Goal: Task Accomplishment & Management: Complete application form

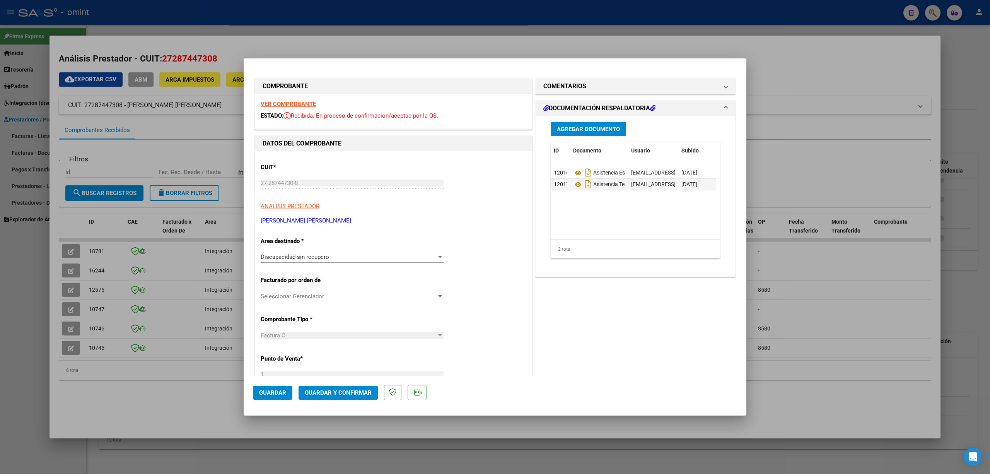
click at [291, 34] on div at bounding box center [495, 237] width 990 height 474
type input "$ 0,00"
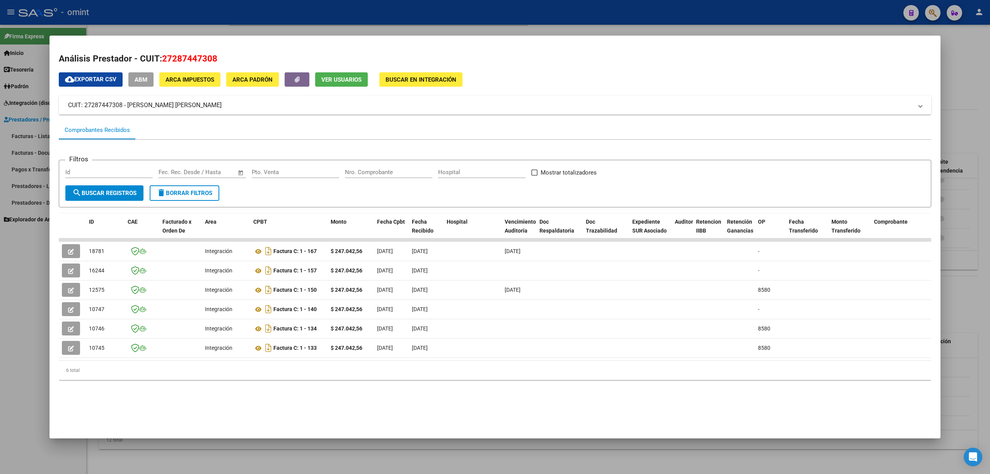
click at [236, 13] on div at bounding box center [495, 237] width 990 height 474
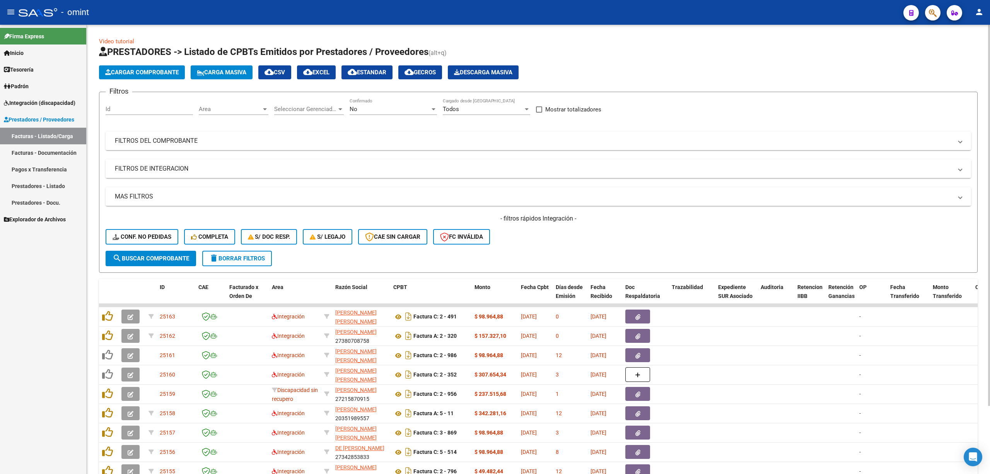
scroll to position [53, 0]
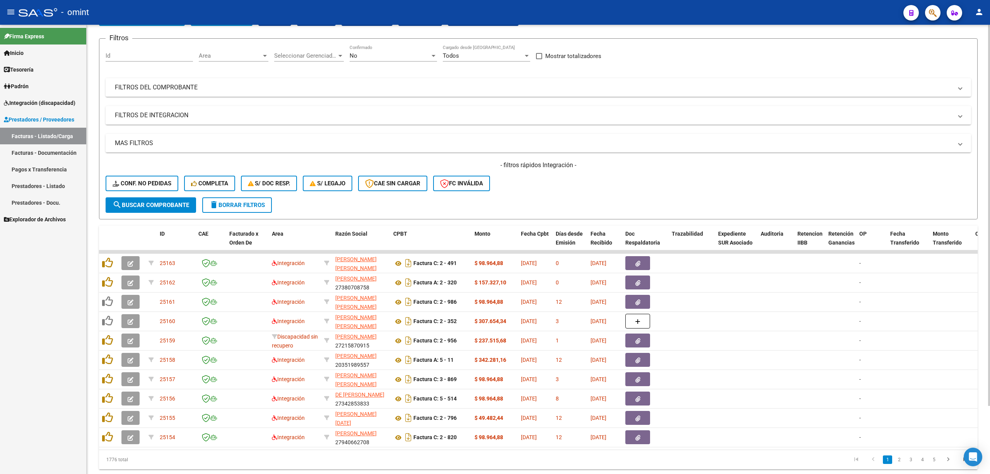
click at [244, 214] on form "Filtros Id Area Area Seleccionar Gerenciador Seleccionar Gerenciador No Confirm…" at bounding box center [538, 128] width 879 height 181
click at [244, 207] on span "delete Borrar Filtros" at bounding box center [237, 205] width 56 height 7
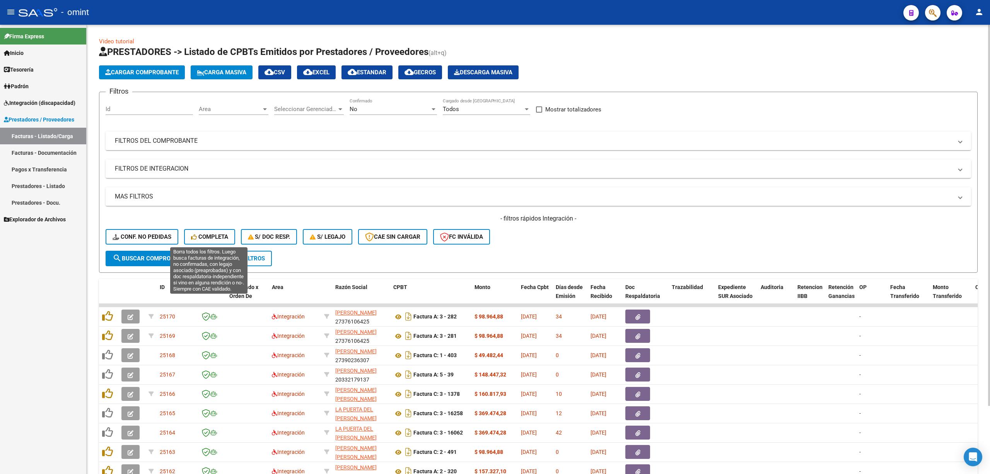
click at [202, 240] on span "Completa" at bounding box center [209, 236] width 37 height 7
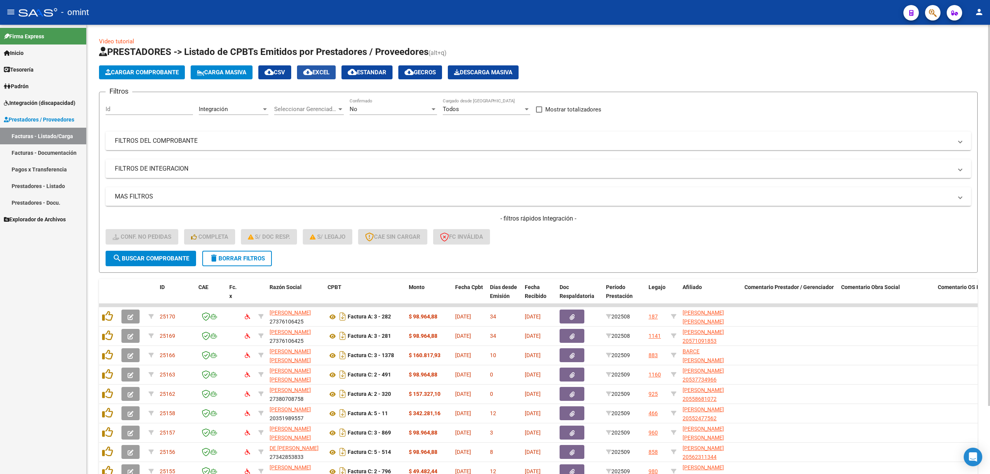
click at [321, 73] on span "cloud_download EXCEL" at bounding box center [316, 72] width 26 height 7
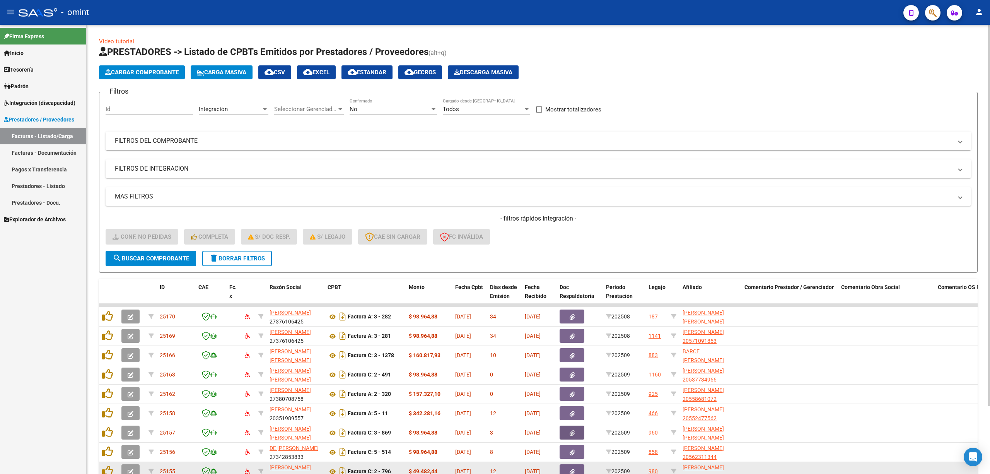
drag, startPoint x: 572, startPoint y: 436, endPoint x: 564, endPoint y: 474, distance: 38.0
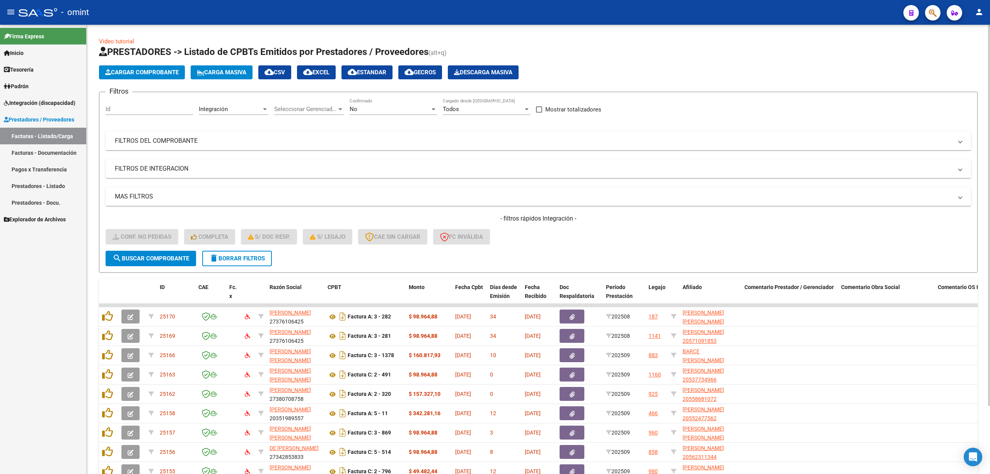
click at [149, 103] on div "Id" at bounding box center [149, 106] width 87 height 17
paste input "25129"
type input "25129"
click at [159, 244] on div "- filtros rápidos Integración - Conf. no pedidas Completa S/ Doc Resp. S/ legaj…" at bounding box center [539, 232] width 866 height 36
drag, startPoint x: 160, startPoint y: 258, endPoint x: 167, endPoint y: 266, distance: 10.7
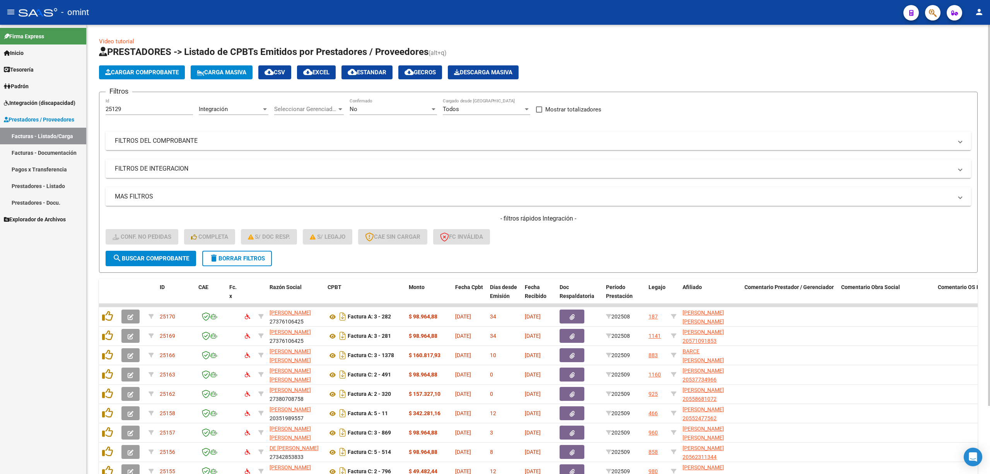
click at [160, 259] on span "search Buscar Comprobante" at bounding box center [151, 258] width 77 height 7
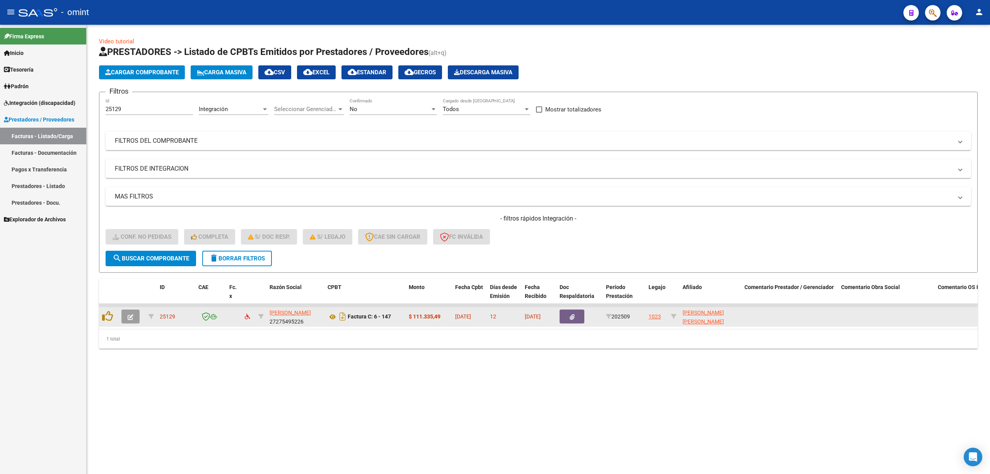
click at [128, 318] on icon "button" at bounding box center [131, 317] width 6 height 6
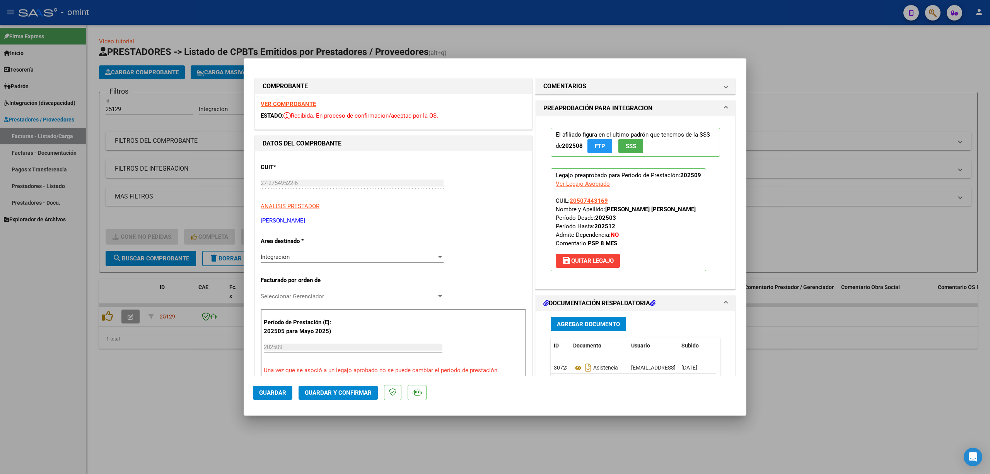
click at [299, 99] on div "VER COMPROBANTE ESTADO: Recibida. En proceso de confirmacion/aceptac por la OS." at bounding box center [393, 111] width 277 height 35
click at [306, 101] on strong "VER COMPROBANTE" at bounding box center [288, 104] width 55 height 7
click at [297, 267] on div "Integración Seleccionar Area" at bounding box center [352, 260] width 183 height 19
click at [296, 255] on div "Integración" at bounding box center [349, 256] width 176 height 7
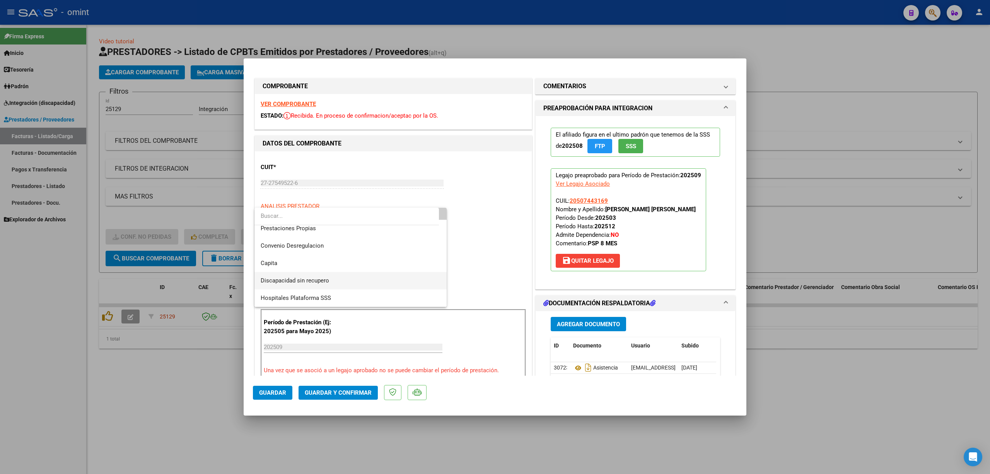
click at [296, 279] on span "Discapacidad sin recupero" at bounding box center [295, 280] width 68 height 7
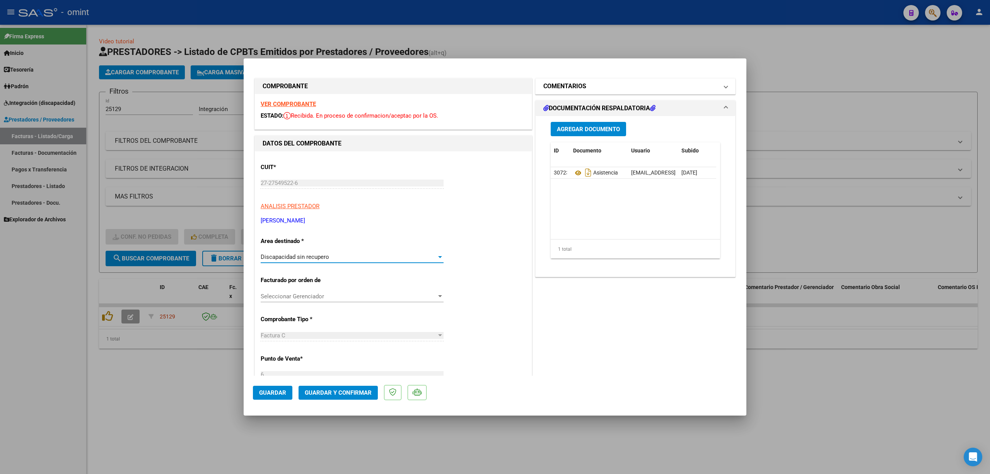
click at [590, 87] on mat-panel-title "COMENTARIOS" at bounding box center [631, 86] width 175 height 9
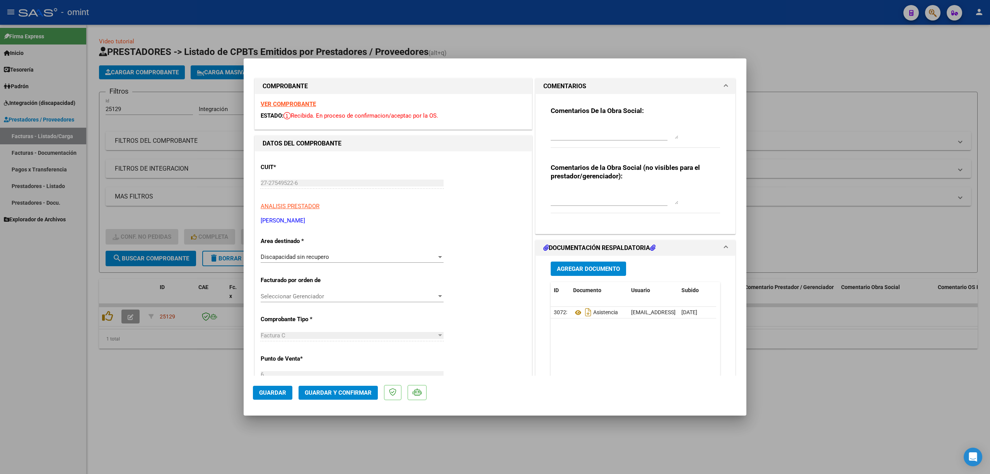
click at [579, 124] on textarea at bounding box center [615, 130] width 128 height 15
type textarea "Estimada, la factura queda rechazada ya que se eexcede de la cantidad de sesion…"
click at [344, 393] on span "Guardar y Confirmar" at bounding box center [338, 392] width 67 height 7
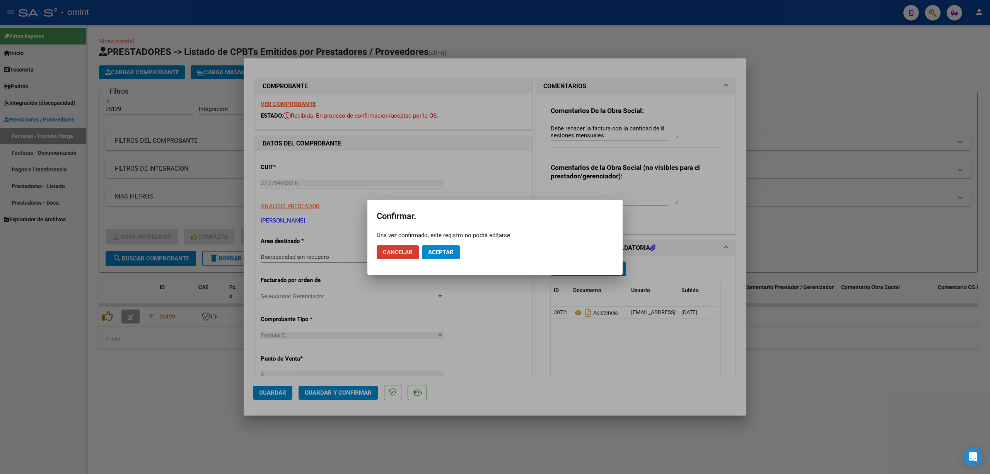
click at [450, 251] on span "Aceptar" at bounding box center [441, 252] width 26 height 7
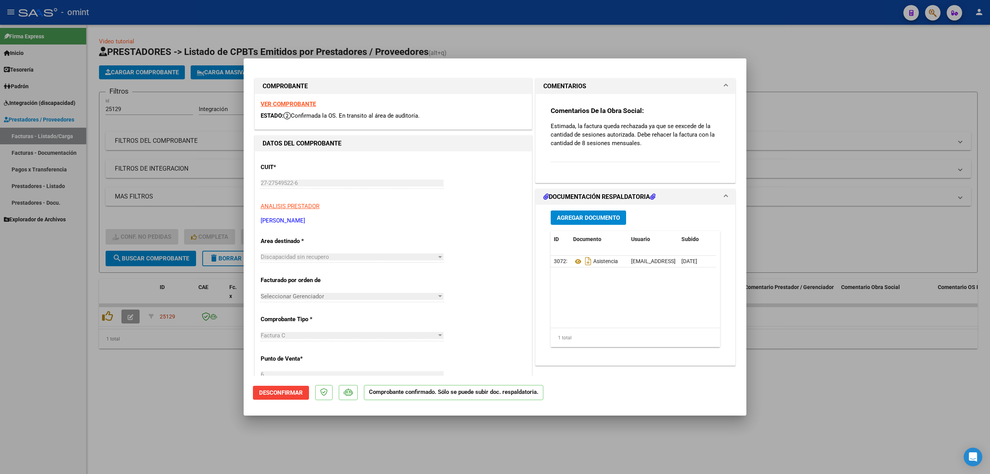
drag, startPoint x: 444, startPoint y: 48, endPoint x: 450, endPoint y: 48, distance: 5.8
click at [445, 48] on div at bounding box center [495, 237] width 990 height 474
type input "$ 0,00"
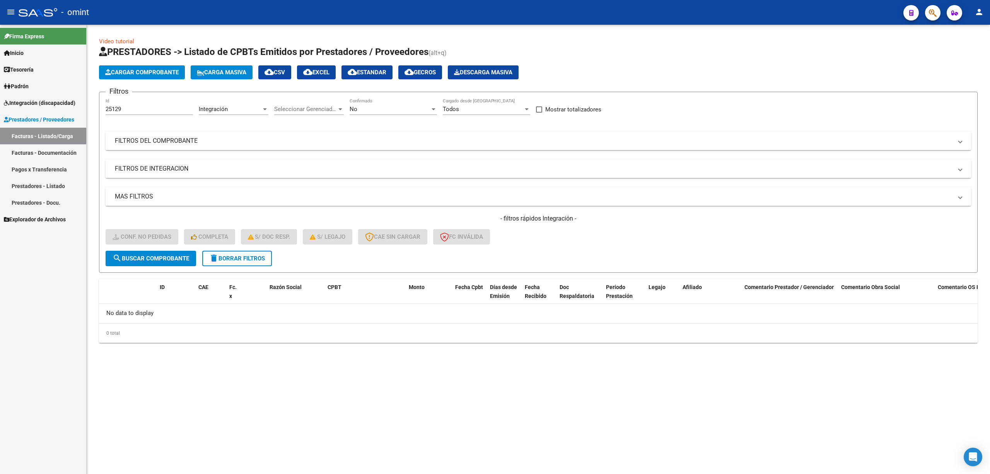
click at [251, 256] on span "delete Borrar Filtros" at bounding box center [237, 258] width 56 height 7
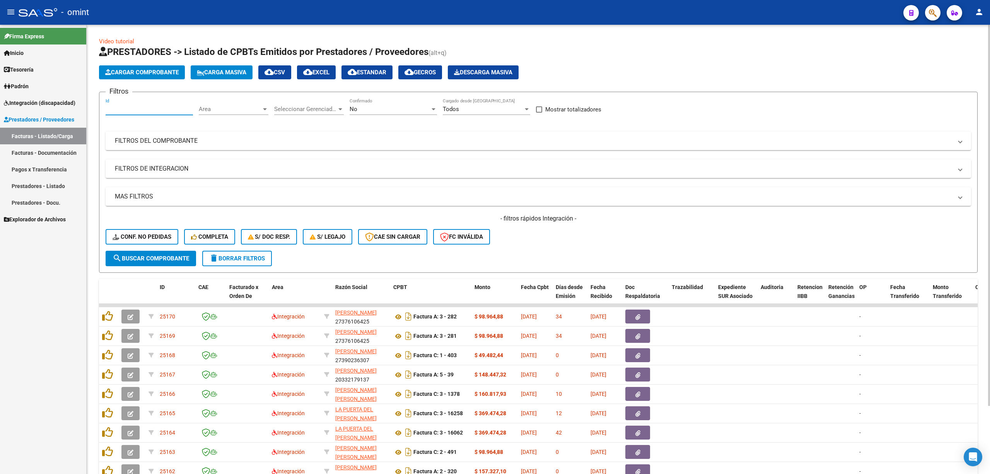
click at [149, 107] on input "Id" at bounding box center [149, 109] width 87 height 7
paste input "25116"
type input "25116"
click at [169, 262] on button "search Buscar Comprobante" at bounding box center [151, 258] width 91 height 15
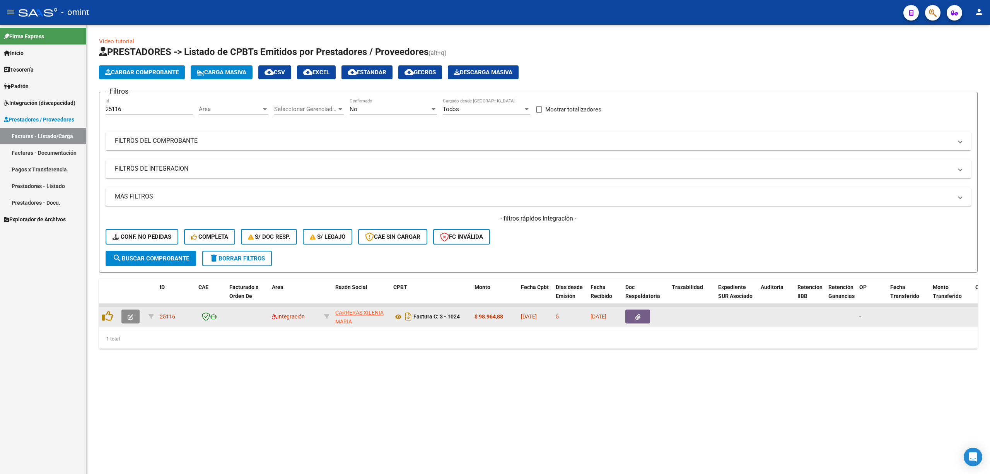
click at [133, 318] on icon "button" at bounding box center [131, 317] width 6 height 6
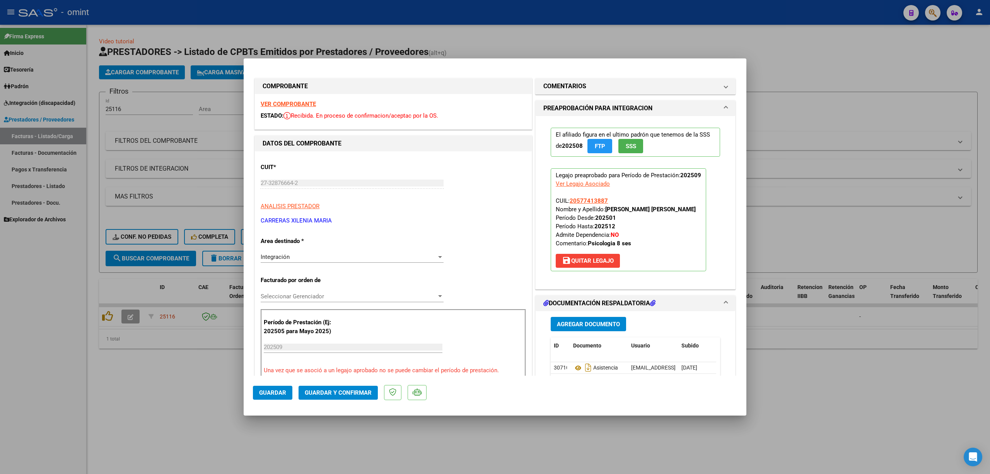
click at [293, 104] on strong "VER COMPROBANTE" at bounding box center [288, 104] width 55 height 7
click at [337, 395] on span "Guardar y Confirmar" at bounding box center [338, 392] width 67 height 7
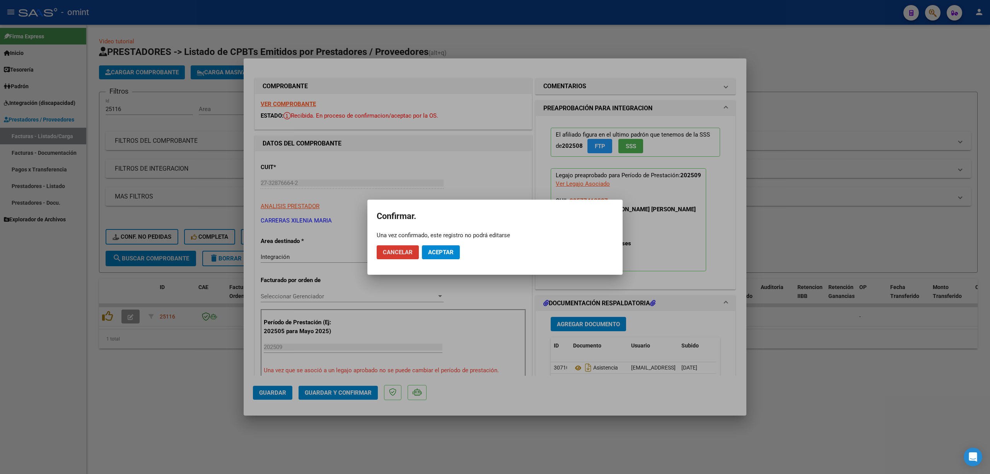
click at [442, 252] on span "Aceptar" at bounding box center [441, 252] width 26 height 7
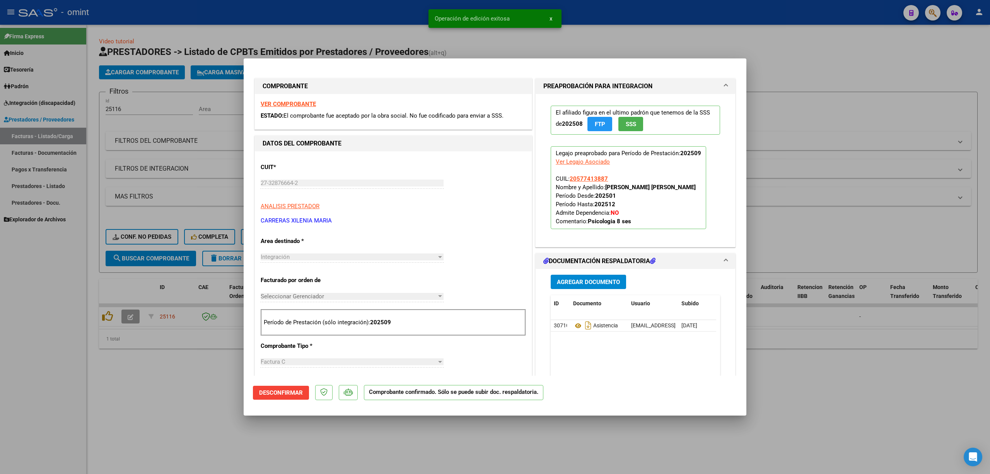
click at [211, 156] on div at bounding box center [495, 237] width 990 height 474
type input "$ 0,00"
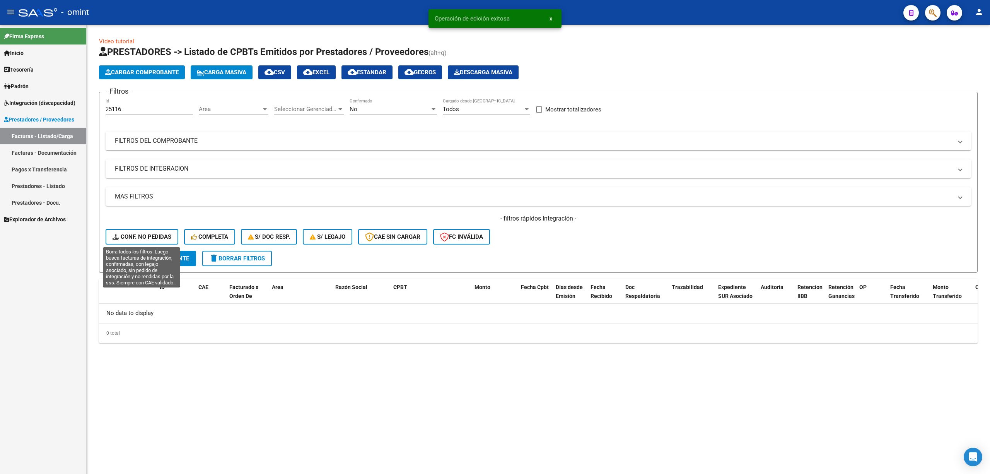
click at [143, 234] on span "Conf. no pedidas" at bounding box center [142, 236] width 59 height 7
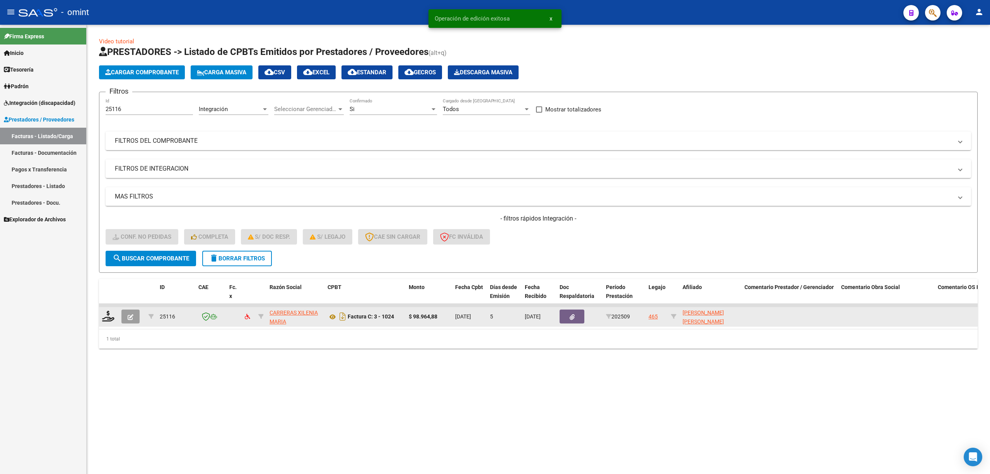
click at [101, 325] on datatable-body-cell at bounding box center [108, 316] width 19 height 19
click at [108, 317] on icon at bounding box center [108, 316] width 12 height 11
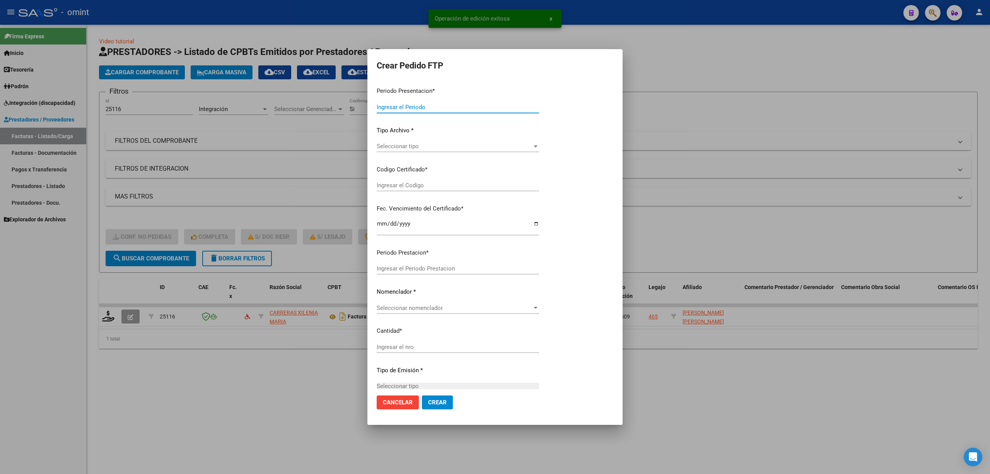
type input "202509"
type input "$ 98.964,88"
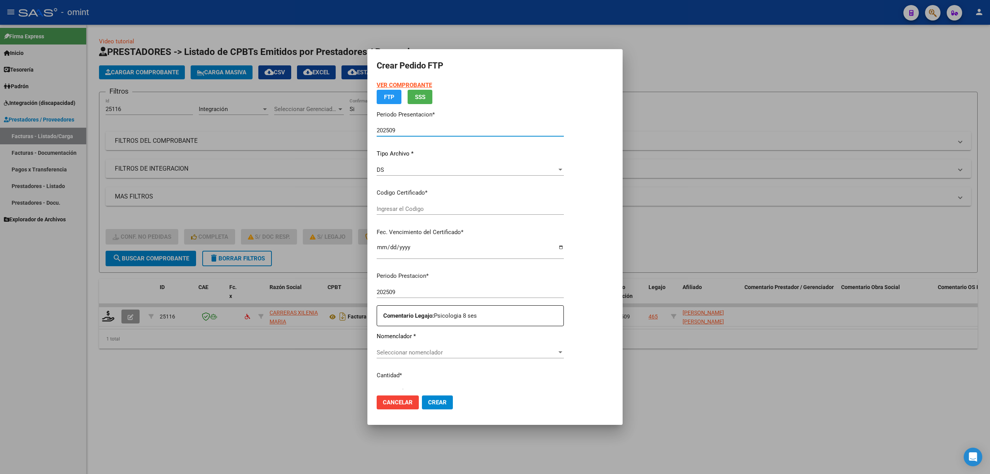
type input "6572350181"
type input "[DATE]"
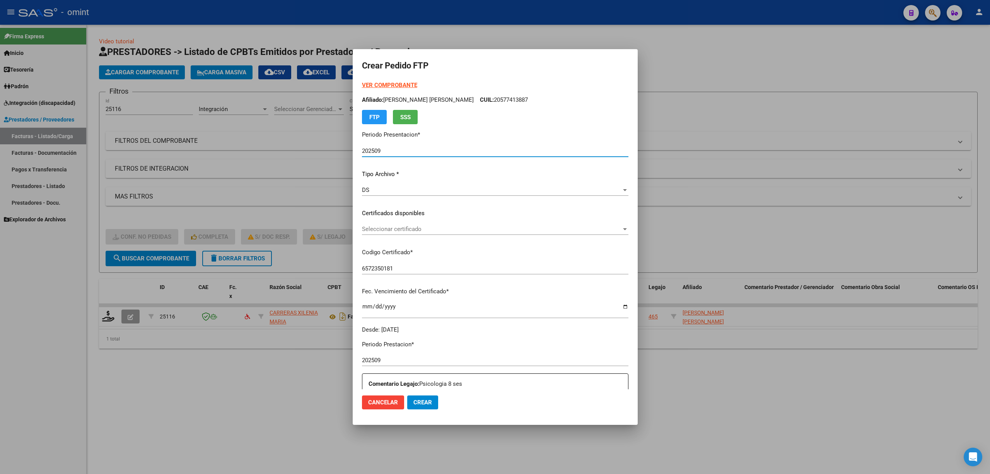
click at [401, 236] on div "Seleccionar certificado Seleccionar certificado" at bounding box center [495, 232] width 267 height 19
click at [398, 231] on span "Seleccionar certificado" at bounding box center [492, 229] width 260 height 7
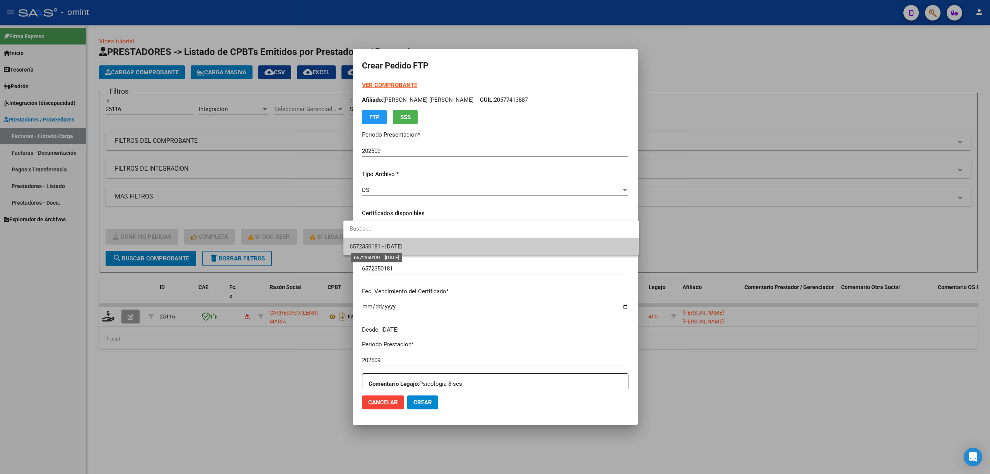
drag, startPoint x: 408, startPoint y: 250, endPoint x: 434, endPoint y: 245, distance: 26.8
click at [409, 251] on span "6572350181 - [DATE]" at bounding box center [491, 246] width 283 height 17
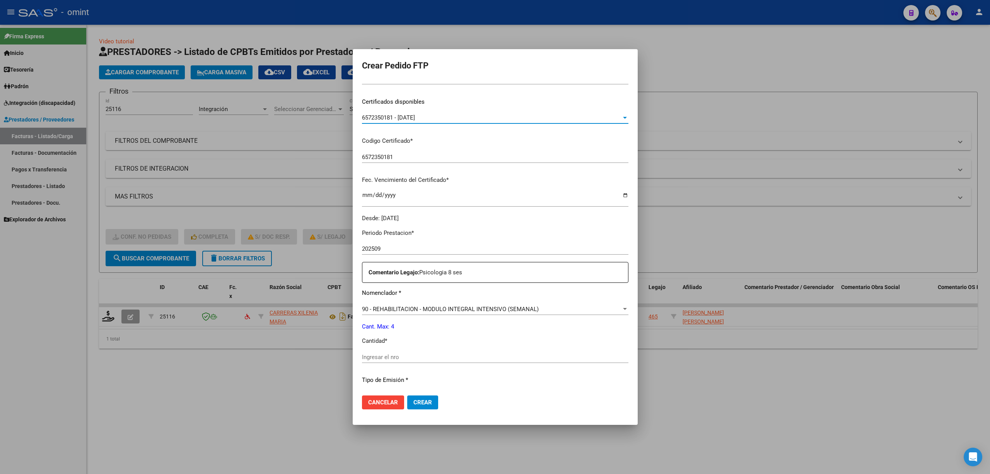
scroll to position [210, 0]
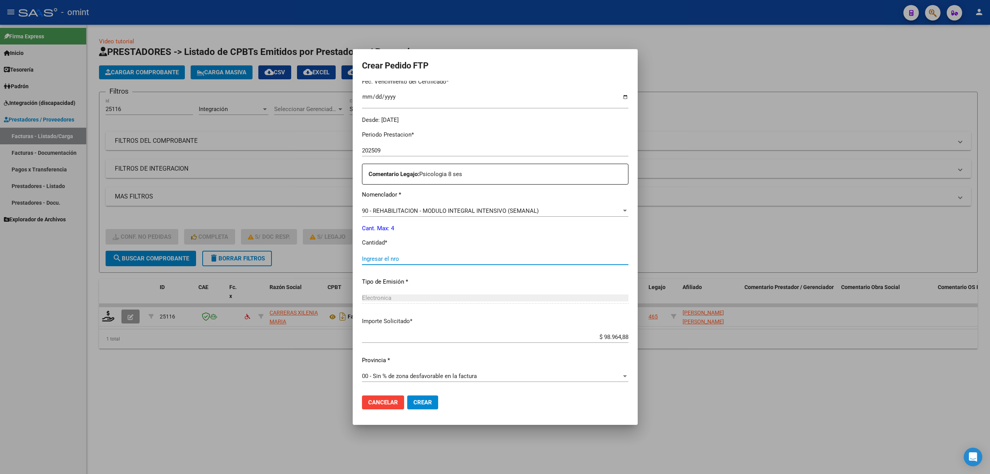
click at [400, 261] on input "Ingresar el nro" at bounding box center [495, 258] width 267 height 7
type input "4"
click at [413, 414] on mat-dialog-actions "Cancelar Crear" at bounding box center [495, 402] width 267 height 26
click at [415, 405] on span "Crear" at bounding box center [423, 402] width 19 height 7
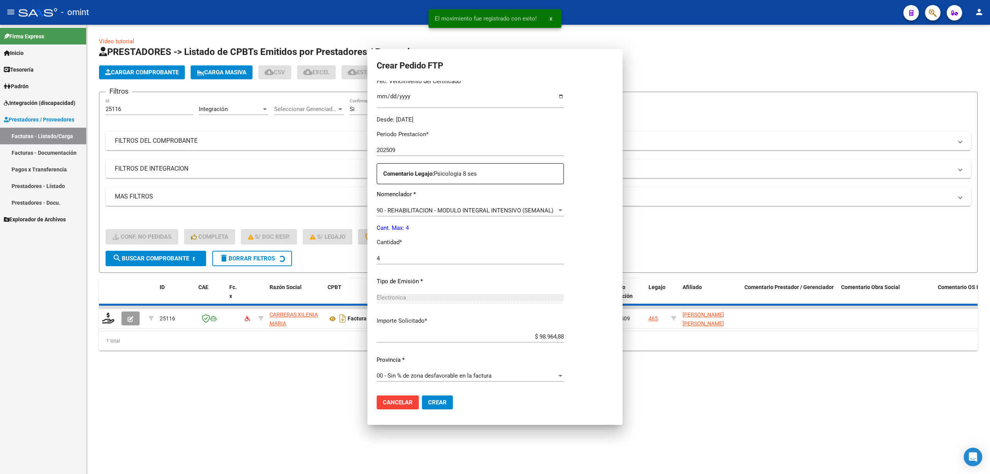
scroll to position [166, 0]
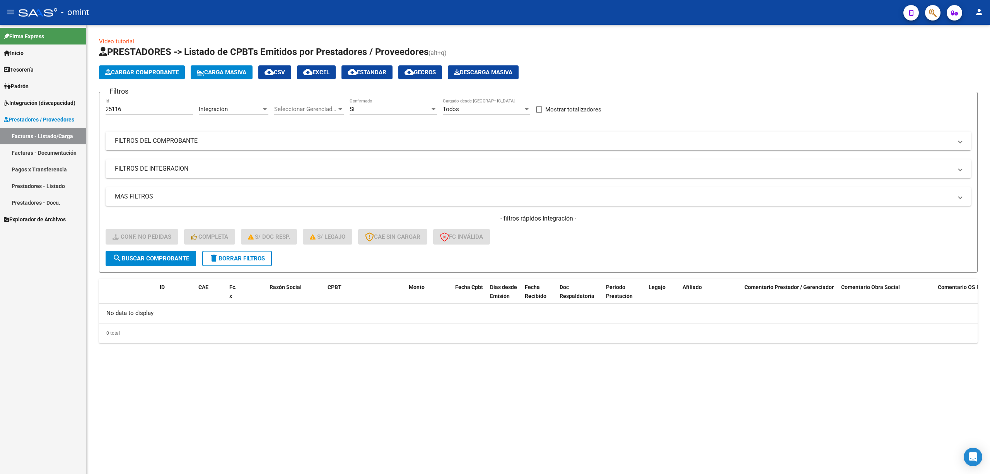
click at [254, 255] on span "delete Borrar Filtros" at bounding box center [237, 258] width 56 height 7
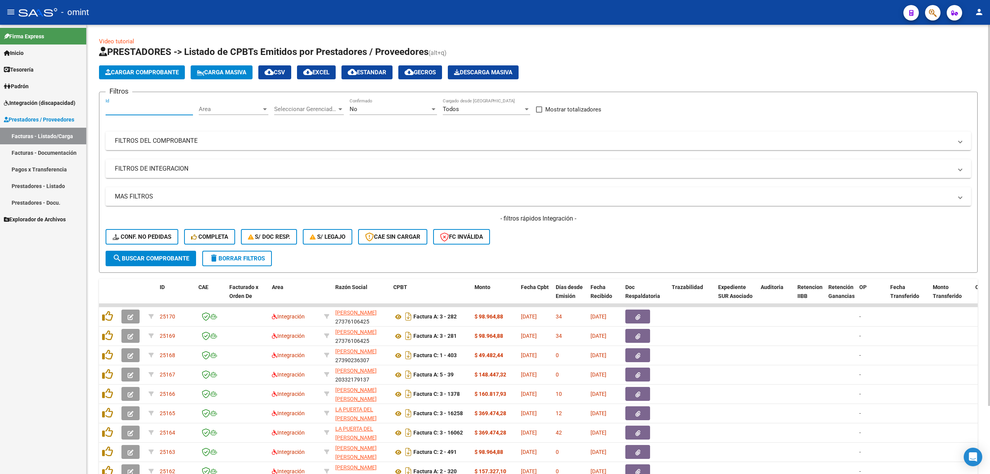
click at [160, 108] on input "Id" at bounding box center [149, 109] width 87 height 7
paste input "25092"
type input "25092"
click at [175, 255] on span "search Buscar Comprobante" at bounding box center [151, 258] width 77 height 7
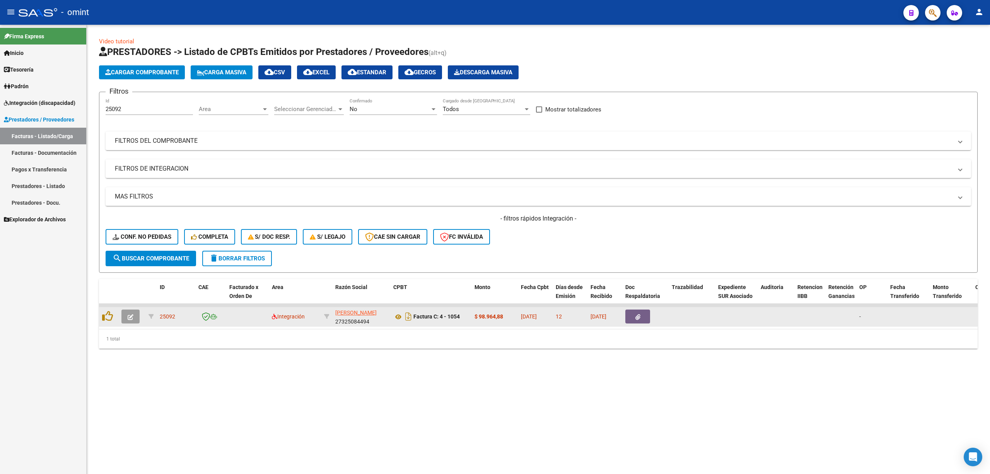
click at [129, 317] on icon "button" at bounding box center [131, 317] width 6 height 6
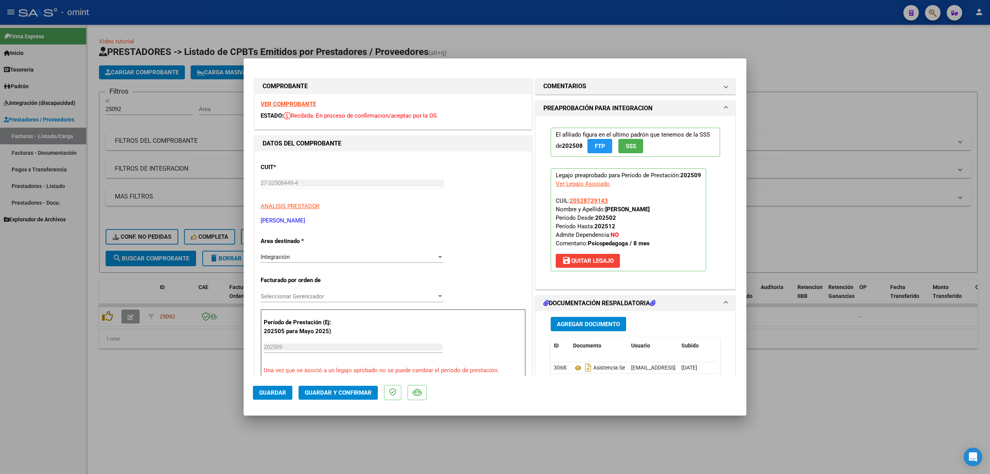
click at [301, 104] on strong "VER COMPROBANTE" at bounding box center [288, 104] width 55 height 7
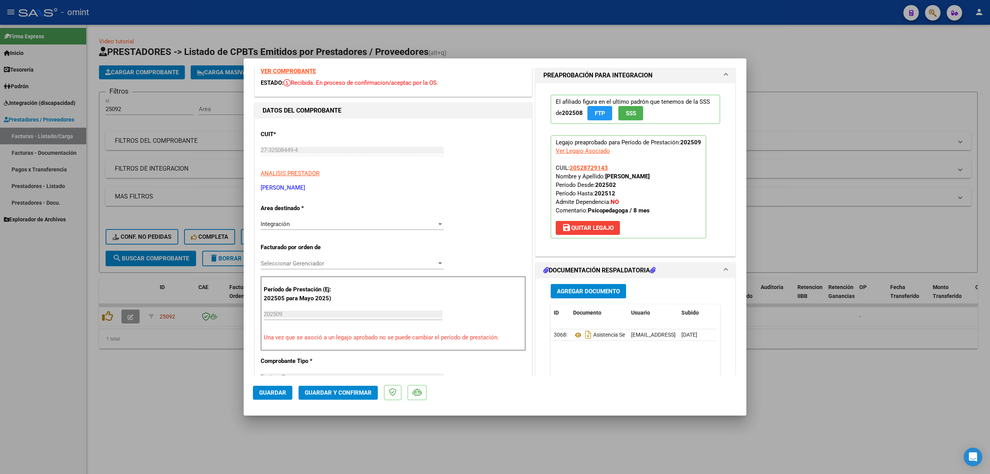
scroll to position [0, 0]
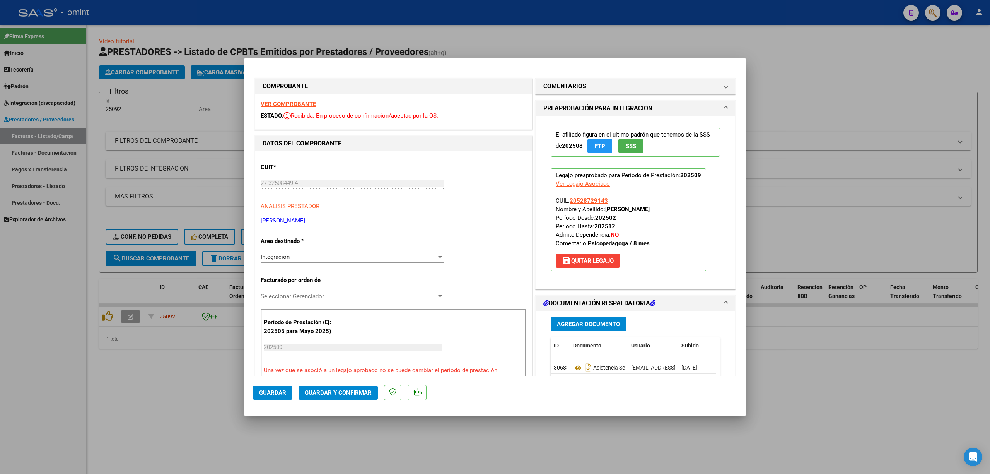
click at [349, 395] on span "Guardar y Confirmar" at bounding box center [338, 392] width 67 height 7
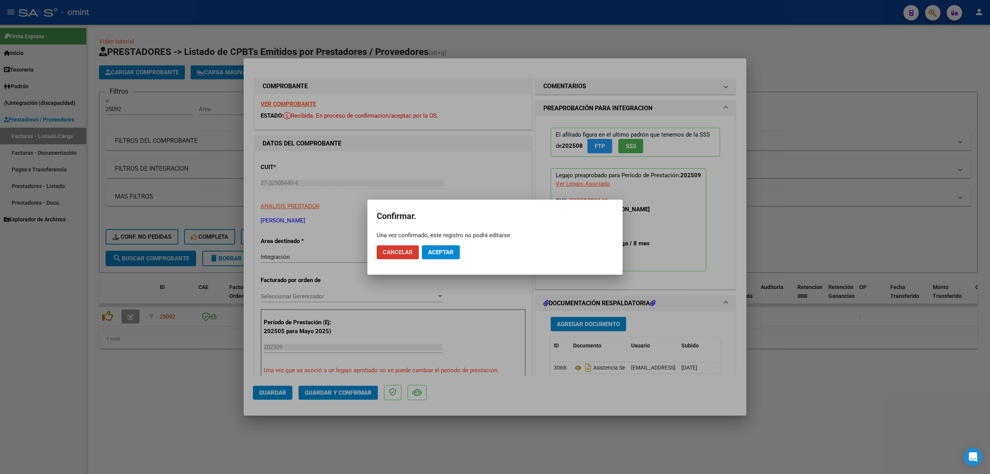
click at [445, 251] on span "Aceptar" at bounding box center [441, 252] width 26 height 7
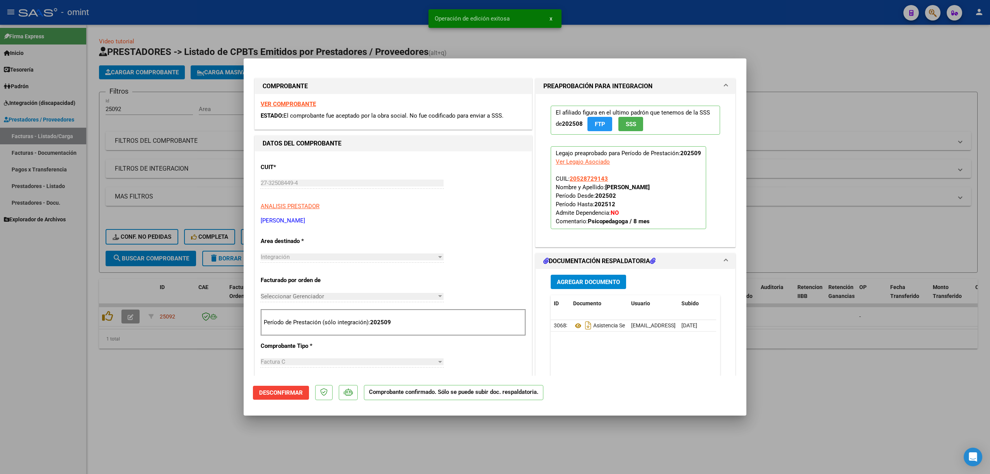
click at [288, 103] on strong "VER COMPROBANTE" at bounding box center [288, 104] width 55 height 7
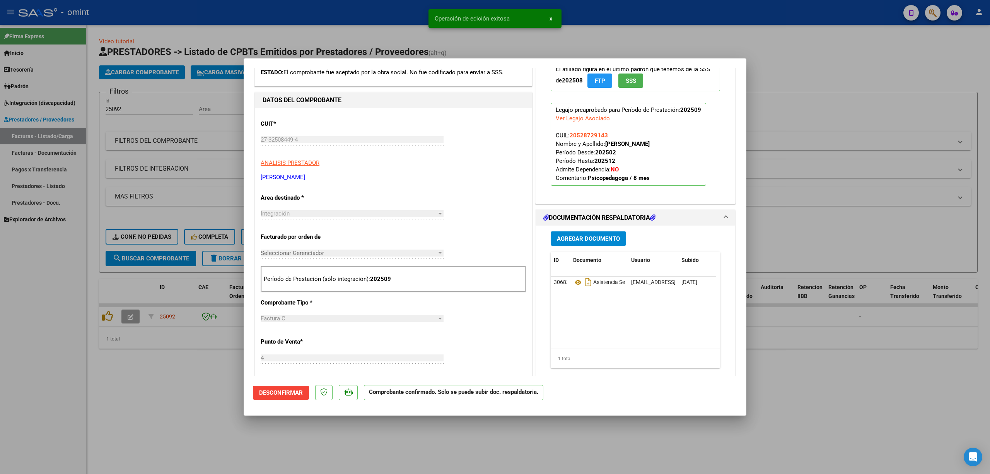
scroll to position [103, 0]
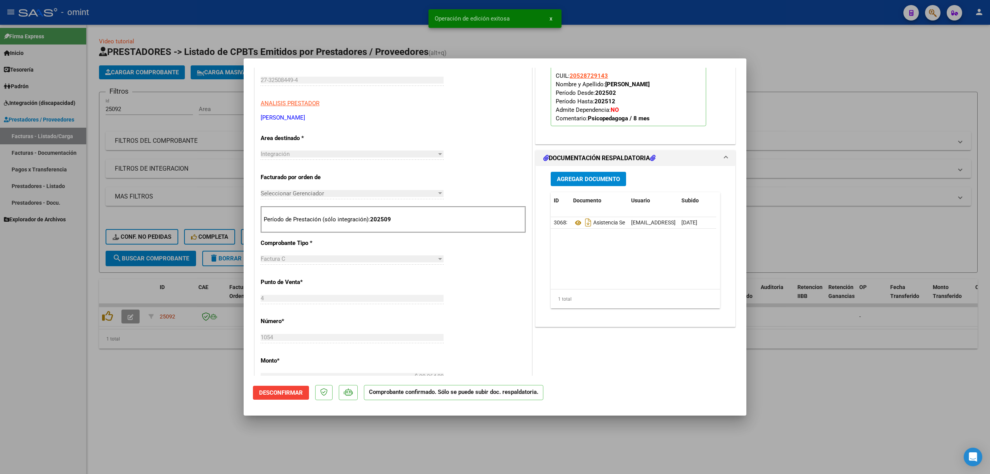
click at [163, 270] on div at bounding box center [495, 237] width 990 height 474
type input "$ 0,00"
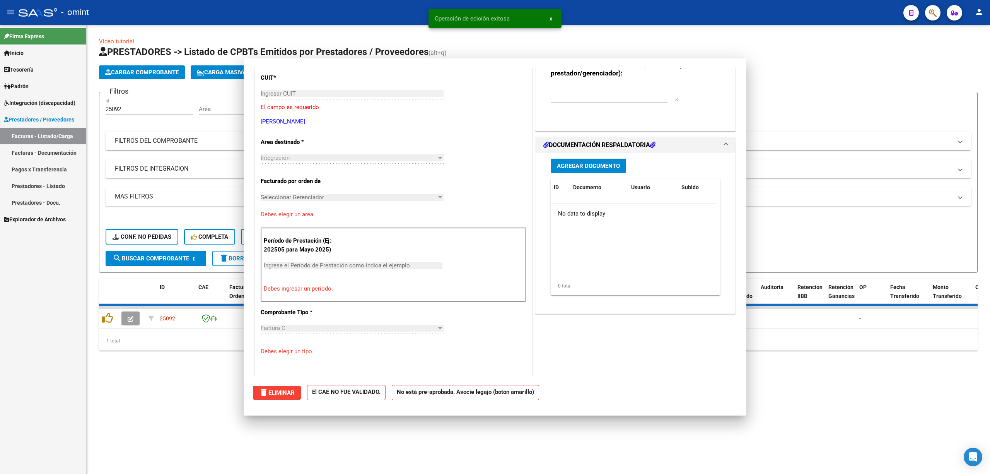
scroll to position [0, 0]
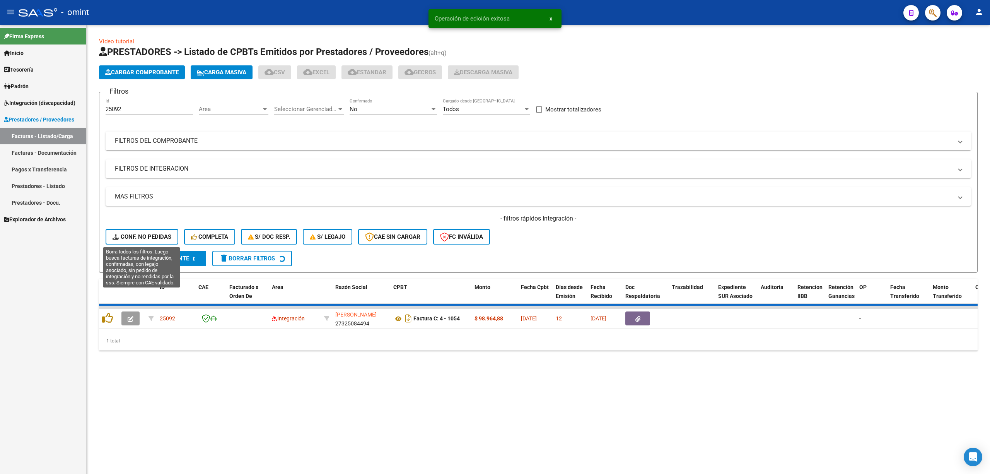
click at [146, 234] on span "Conf. no pedidas" at bounding box center [142, 236] width 59 height 7
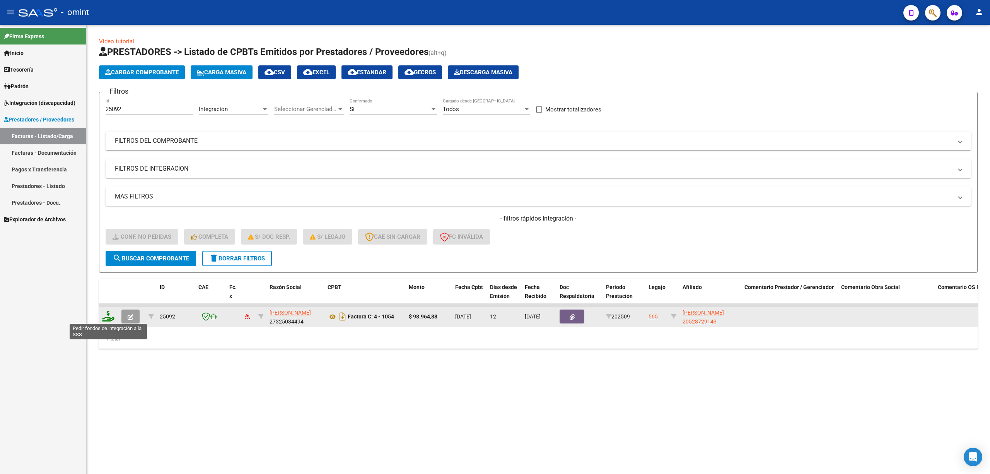
click at [108, 313] on icon at bounding box center [108, 316] width 12 height 11
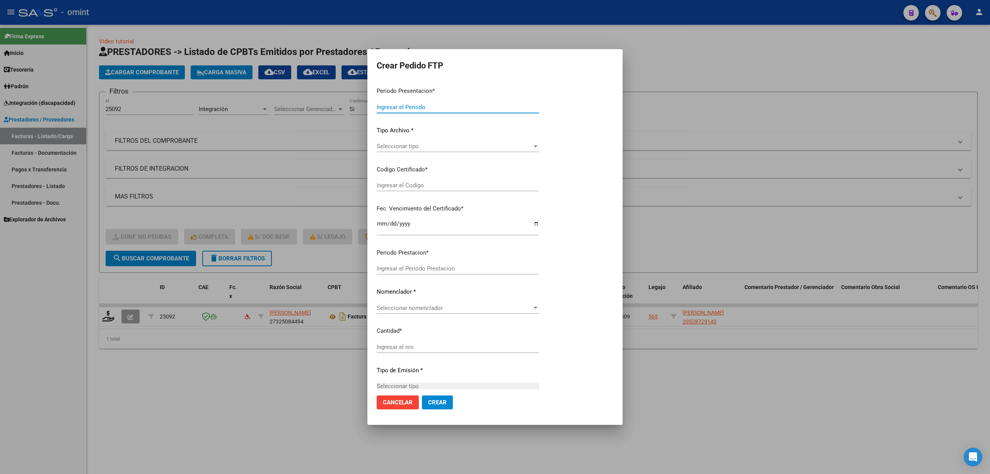
type input "202509"
type input "$ 98.964,88"
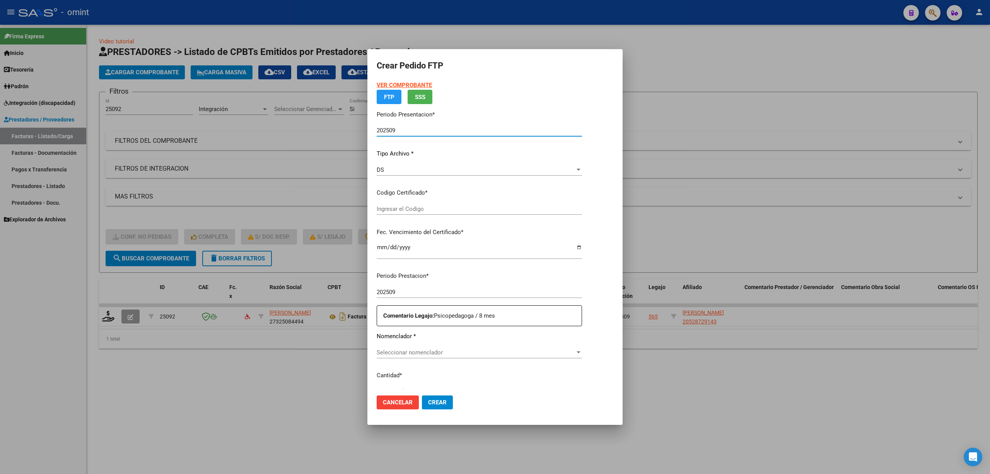
type input "761710107"
type input "[DATE]"
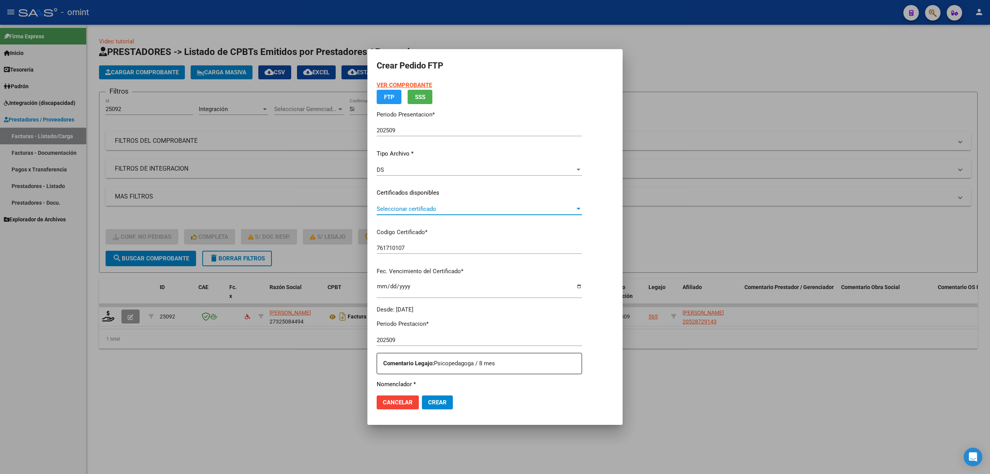
click at [407, 210] on app-drop-down-list "Certificados disponibles Seleccionar certificado Seleccionar certificado" at bounding box center [483, 200] width 212 height 24
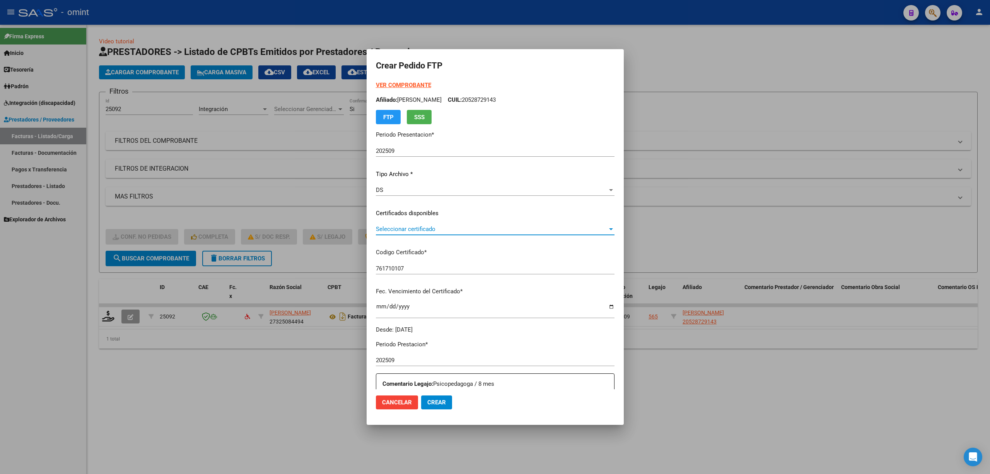
click at [417, 229] on span "Seleccionar certificado" at bounding box center [492, 229] width 232 height 7
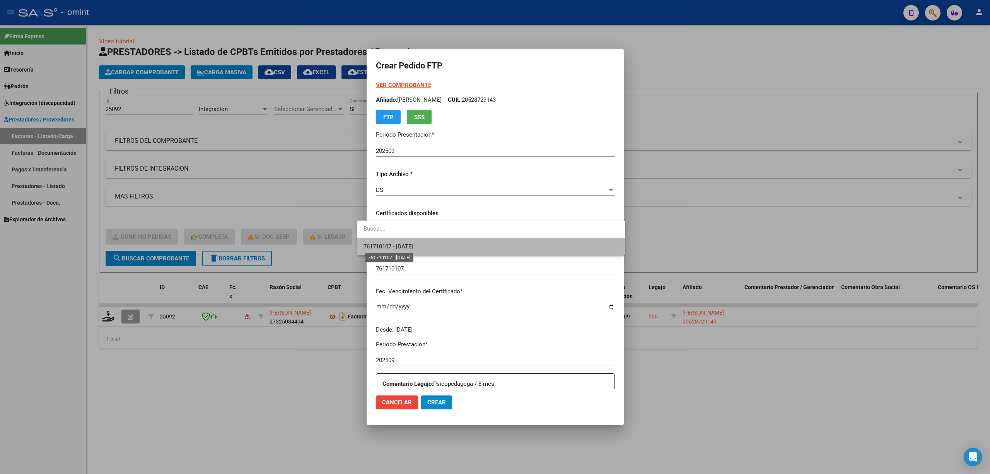
click at [414, 250] on span "761710107 - [DATE]" at bounding box center [389, 246] width 50 height 7
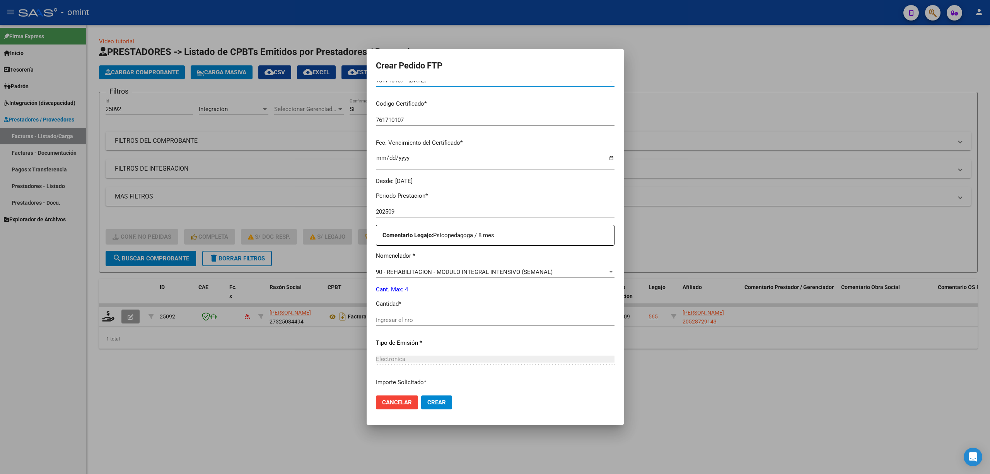
scroll to position [206, 0]
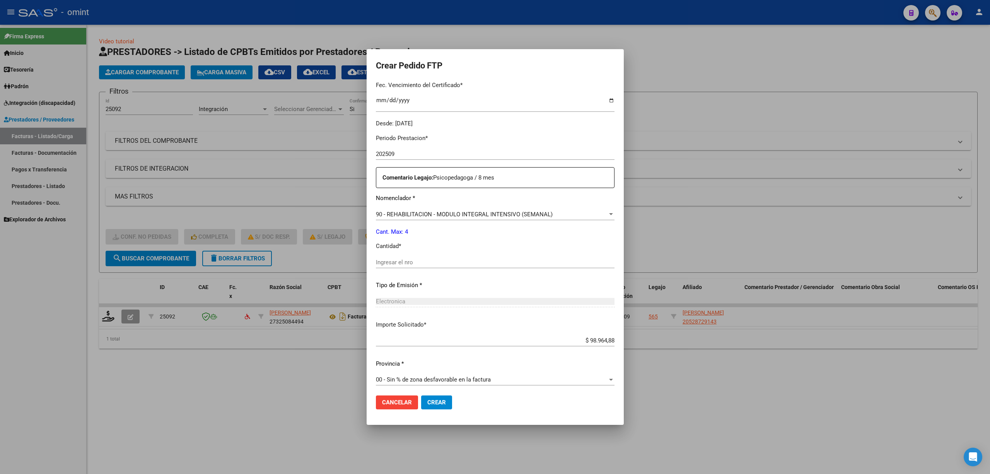
click at [416, 262] on input "Ingresar el nro" at bounding box center [495, 262] width 239 height 7
type input "4"
click at [428, 402] on span "Crear" at bounding box center [436, 402] width 19 height 7
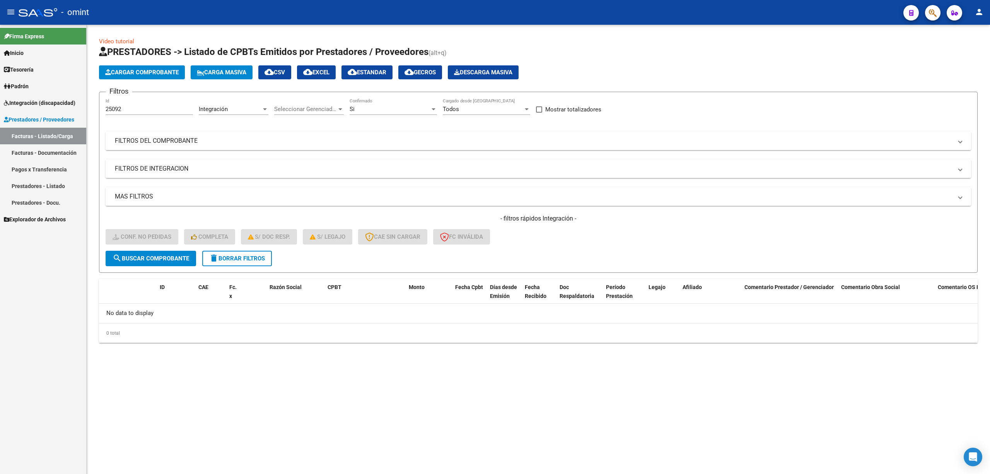
click at [238, 262] on button "delete Borrar Filtros" at bounding box center [237, 258] width 70 height 15
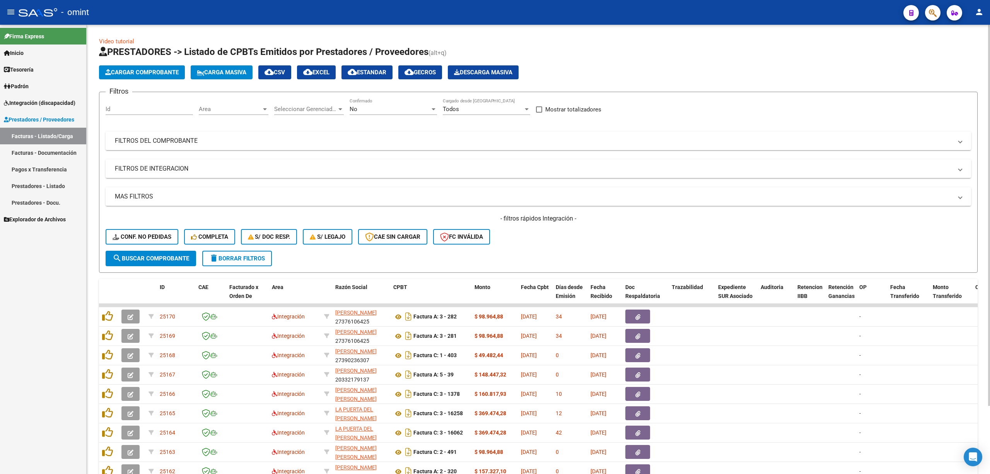
click at [141, 104] on div "Id" at bounding box center [149, 106] width 87 height 17
paste input "25063"
type input "25063"
drag, startPoint x: 166, startPoint y: 250, endPoint x: 164, endPoint y: 256, distance: 6.0
click at [166, 251] on button "search Buscar Comprobante" at bounding box center [151, 258] width 91 height 15
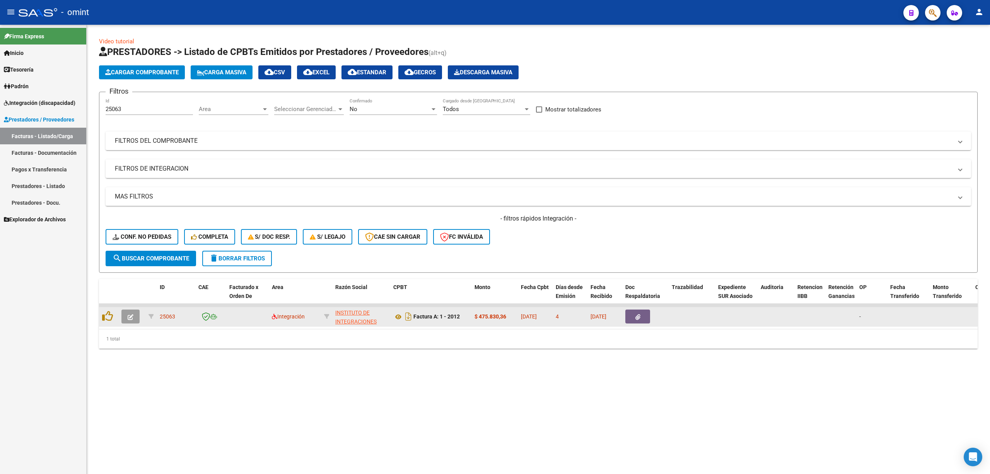
click at [126, 315] on button "button" at bounding box center [130, 316] width 18 height 14
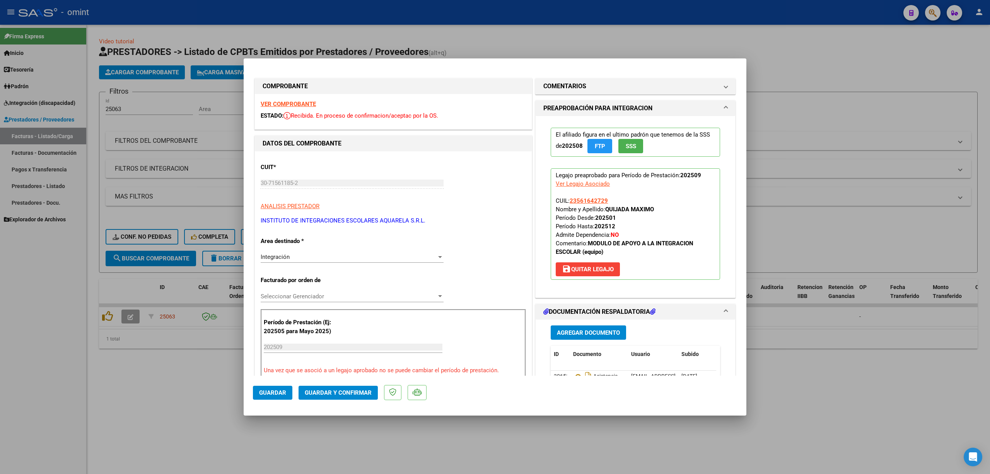
click at [293, 106] on strong "VER COMPROBANTE" at bounding box center [288, 104] width 55 height 7
click at [291, 104] on strong "VER COMPROBANTE" at bounding box center [288, 104] width 55 height 7
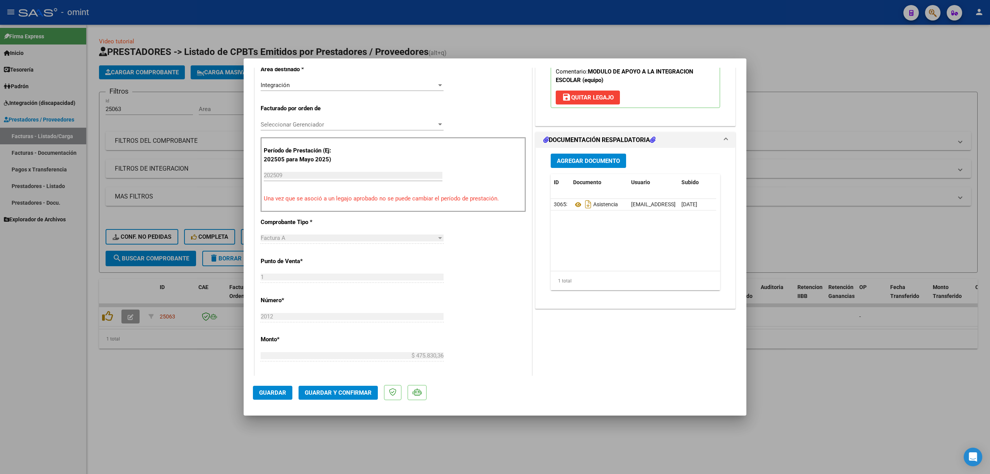
scroll to position [206, 0]
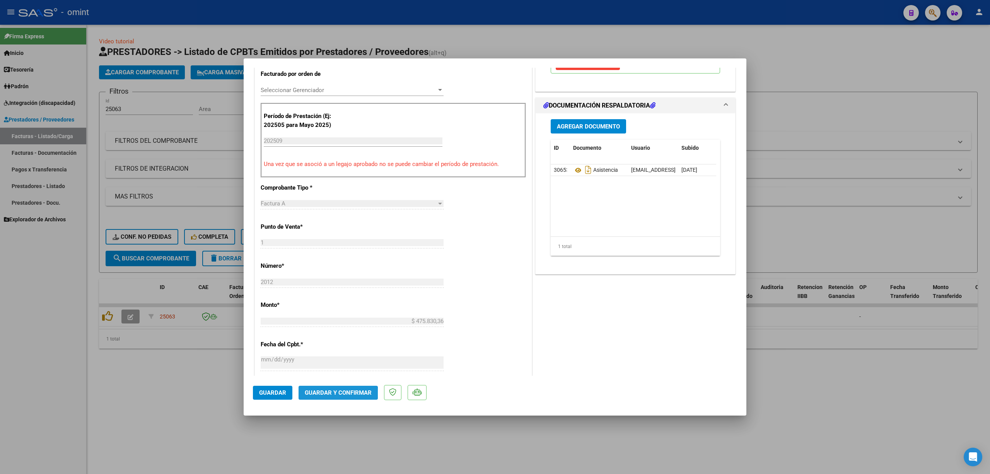
click at [328, 393] on span "Guardar y Confirmar" at bounding box center [338, 392] width 67 height 7
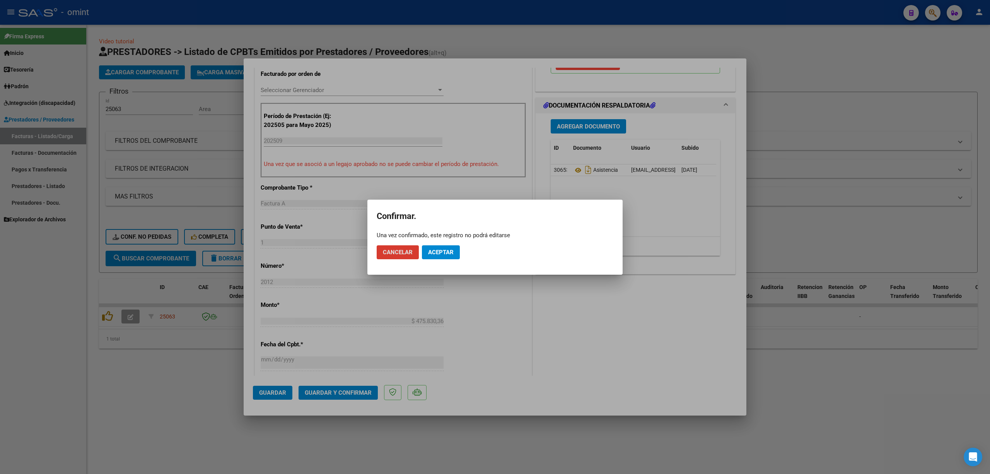
click at [443, 254] on span "Aceptar" at bounding box center [441, 252] width 26 height 7
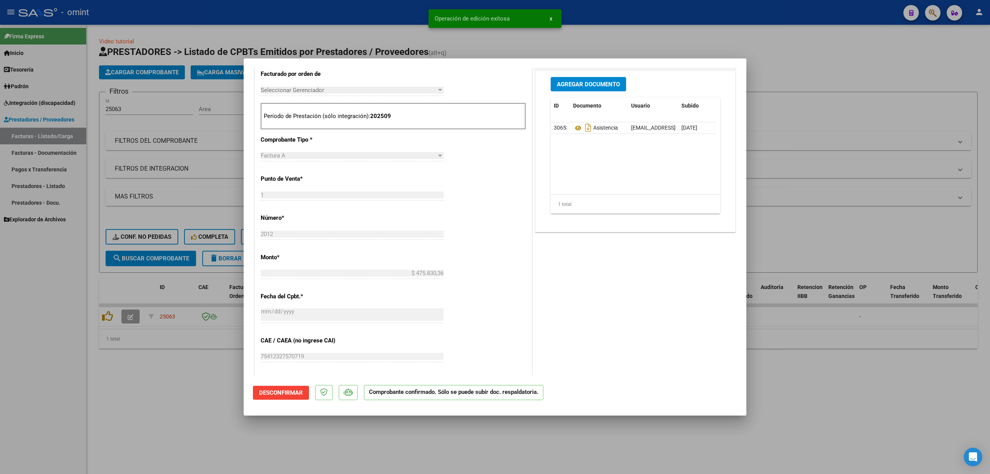
click at [176, 313] on div at bounding box center [495, 237] width 990 height 474
type input "$ 0,00"
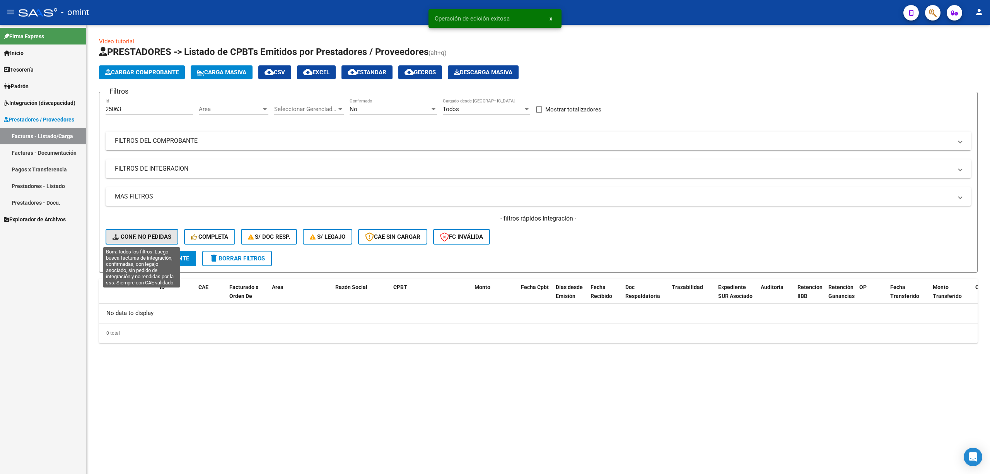
drag, startPoint x: 131, startPoint y: 232, endPoint x: 169, endPoint y: 244, distance: 40.2
click at [133, 231] on button "Conf. no pedidas" at bounding box center [142, 236] width 73 height 15
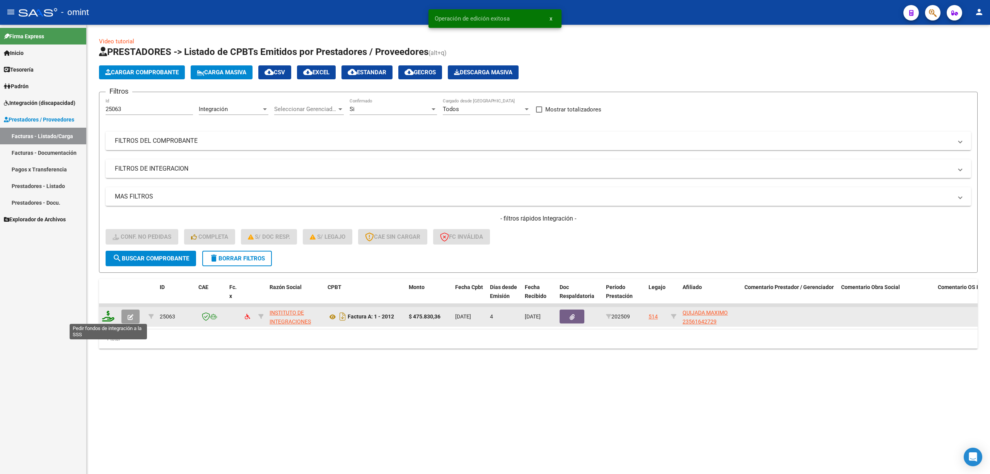
click at [107, 316] on icon at bounding box center [108, 316] width 12 height 11
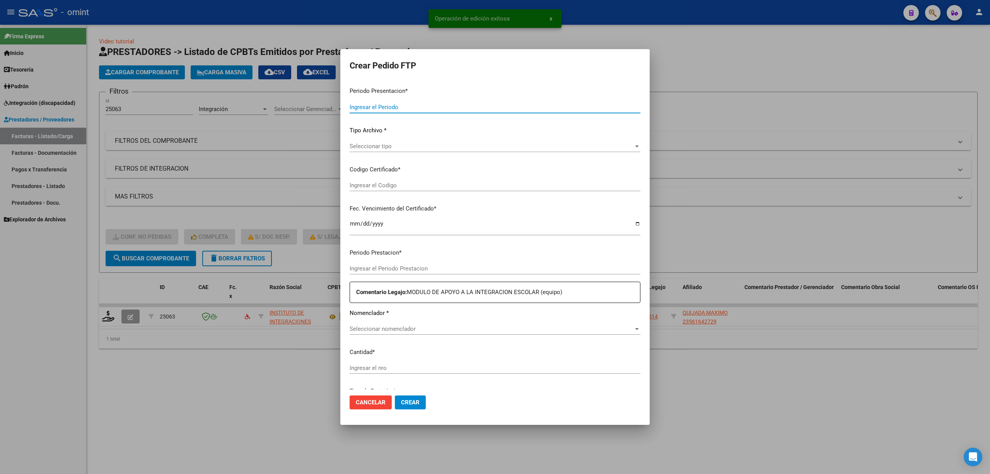
type input "202509"
type input "$ 475.830,36"
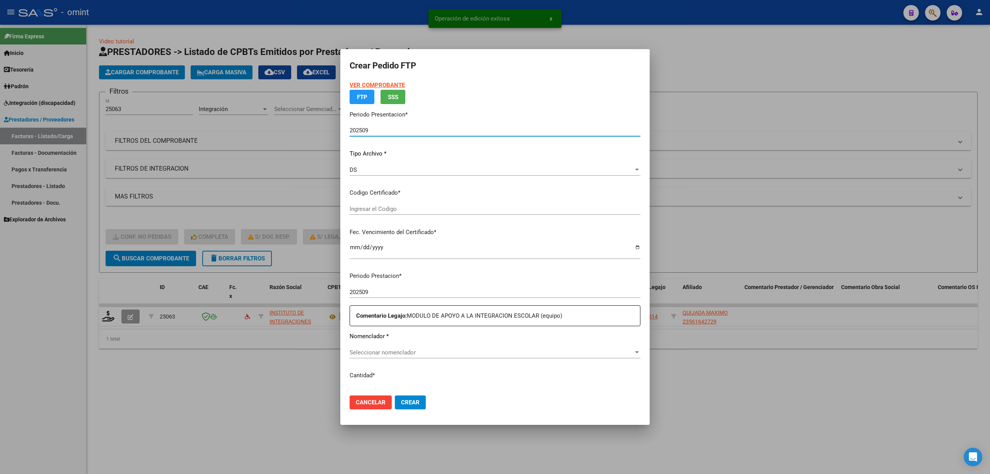
type input "3729105532"
type input "[DATE]"
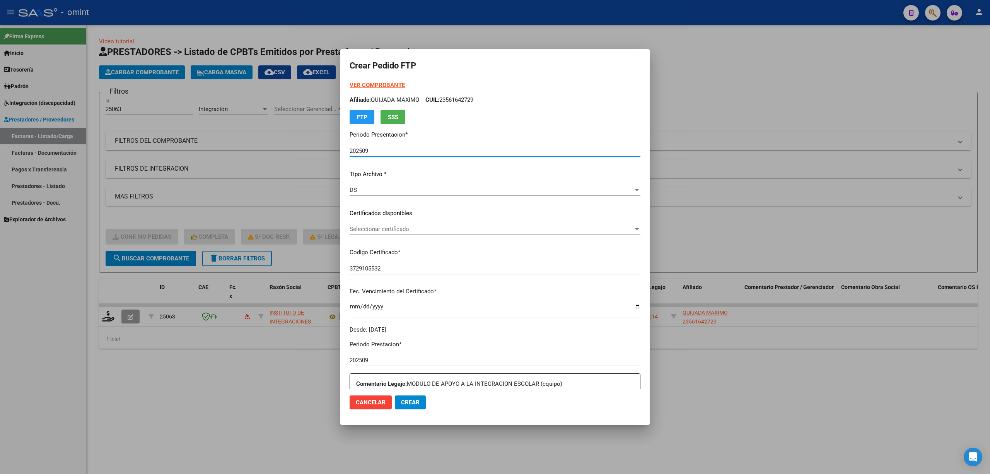
click at [369, 234] on div "Seleccionar certificado Seleccionar certificado" at bounding box center [495, 229] width 291 height 12
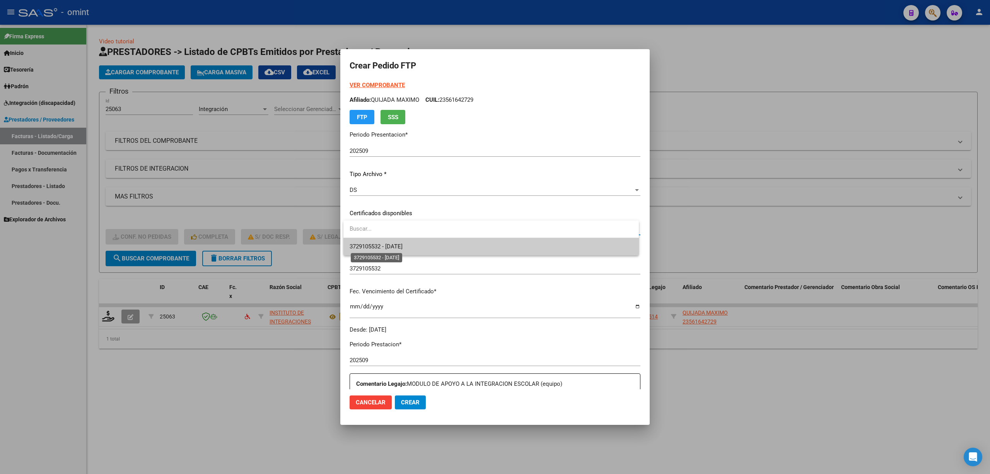
click at [381, 246] on span "3729105532 - [DATE]" at bounding box center [376, 246] width 53 height 7
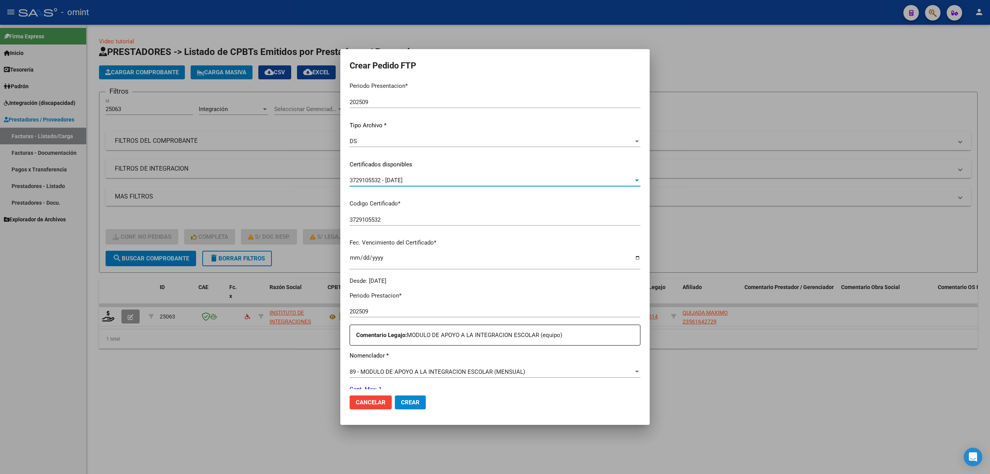
scroll to position [155, 0]
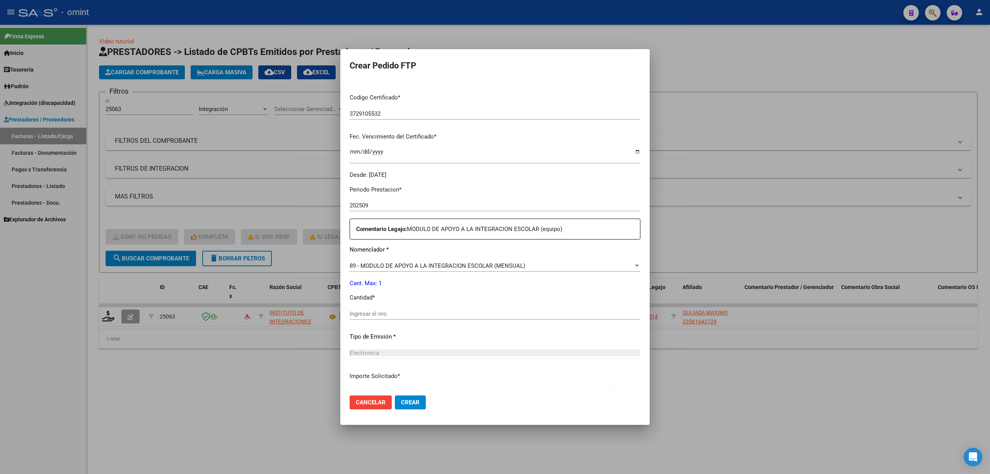
click at [379, 320] on div "Ingresar el nro" at bounding box center [495, 317] width 291 height 19
click at [382, 316] on input "Ingresar el nro" at bounding box center [495, 313] width 291 height 7
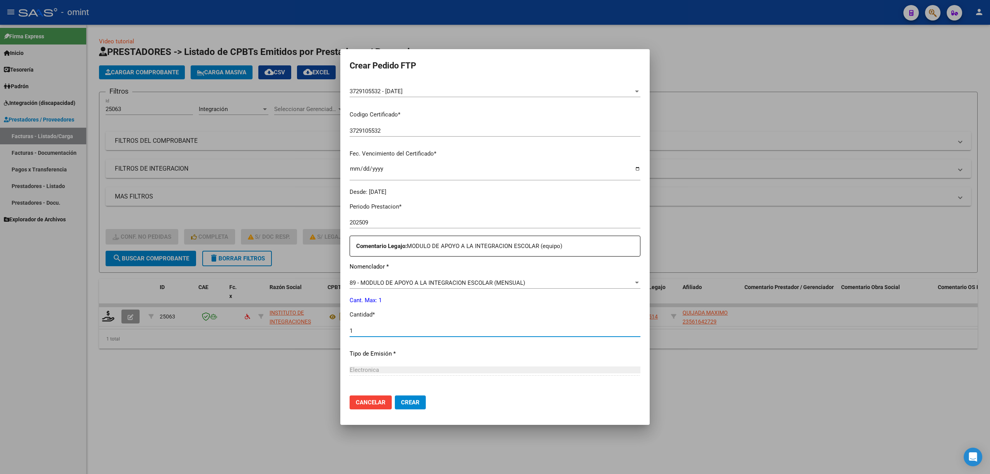
scroll to position [210, 0]
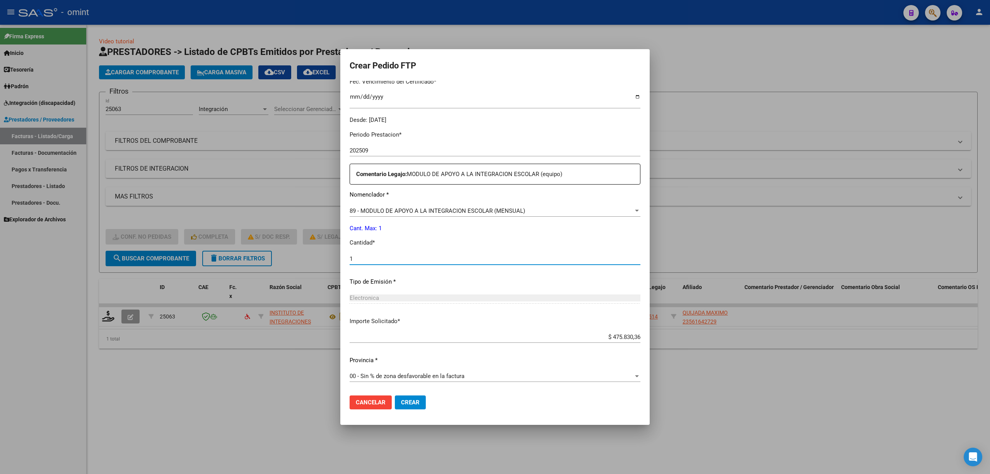
type input "1"
click at [412, 403] on span "Crear" at bounding box center [410, 402] width 19 height 7
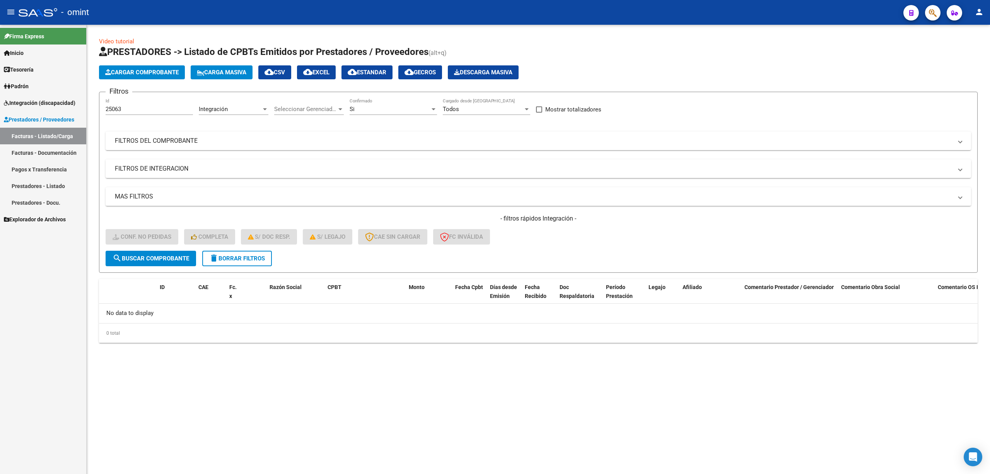
click at [228, 261] on span "delete Borrar Filtros" at bounding box center [237, 258] width 56 height 7
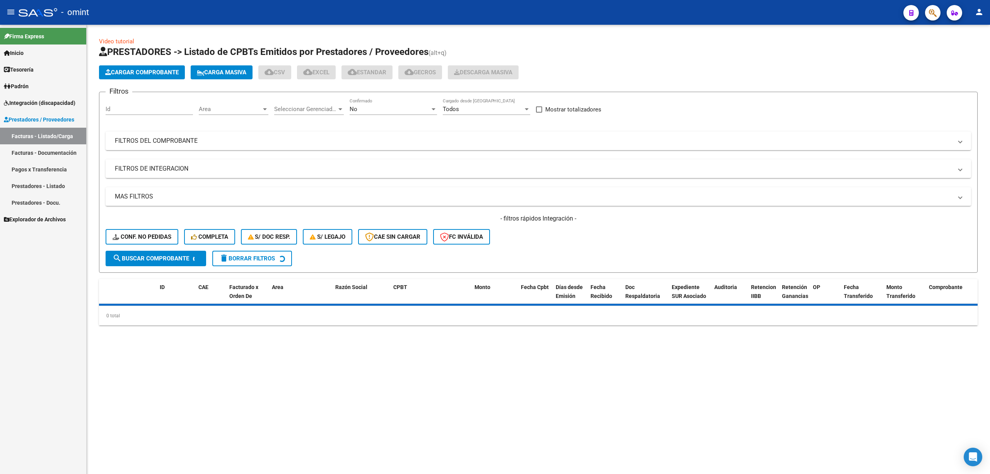
click at [141, 104] on div "Id" at bounding box center [149, 106] width 87 height 17
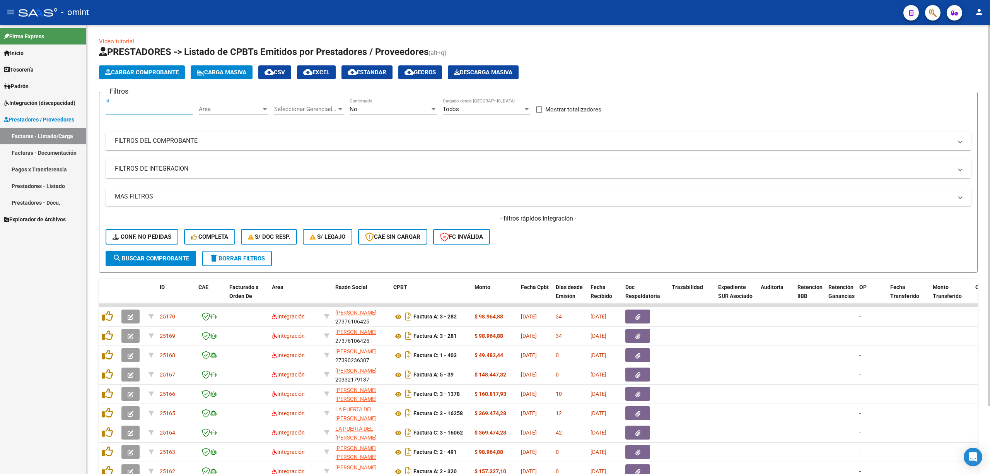
paste input "25037"
type input "25037"
click at [152, 260] on span "search Buscar Comprobante" at bounding box center [151, 258] width 77 height 7
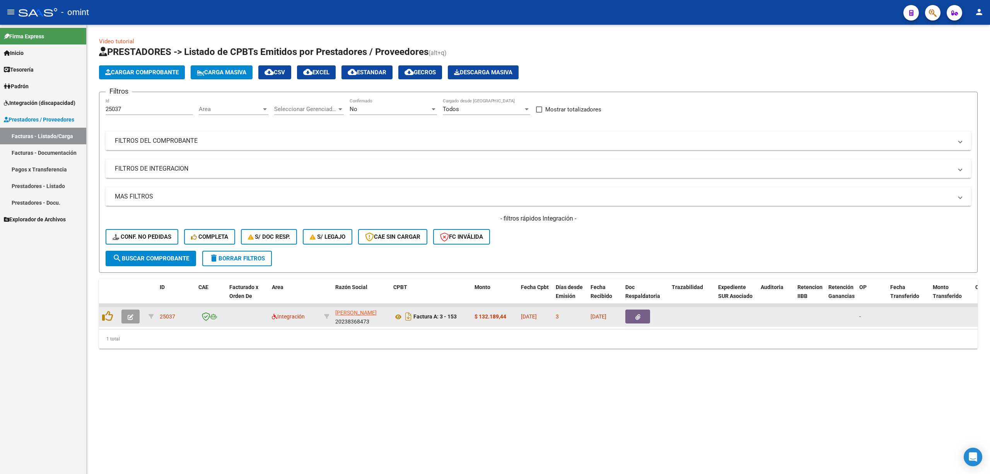
click at [129, 315] on icon "button" at bounding box center [131, 317] width 6 height 6
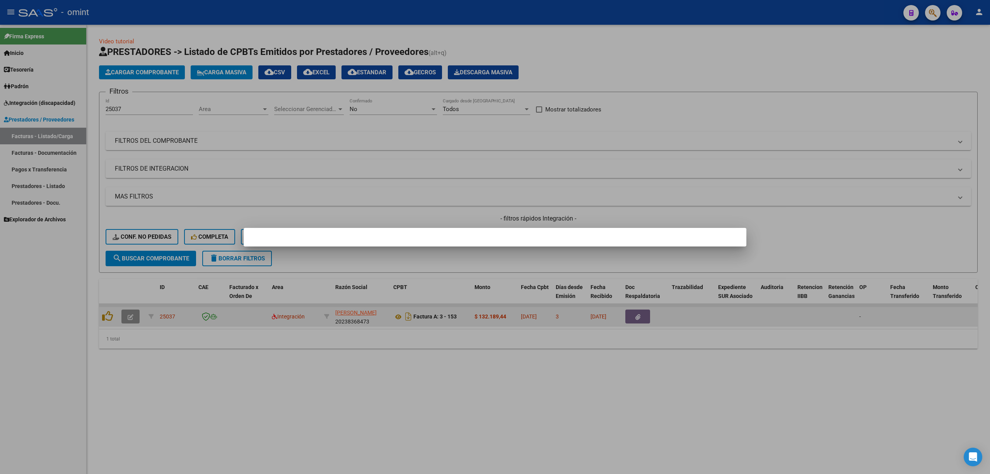
click at [129, 315] on div at bounding box center [495, 237] width 990 height 474
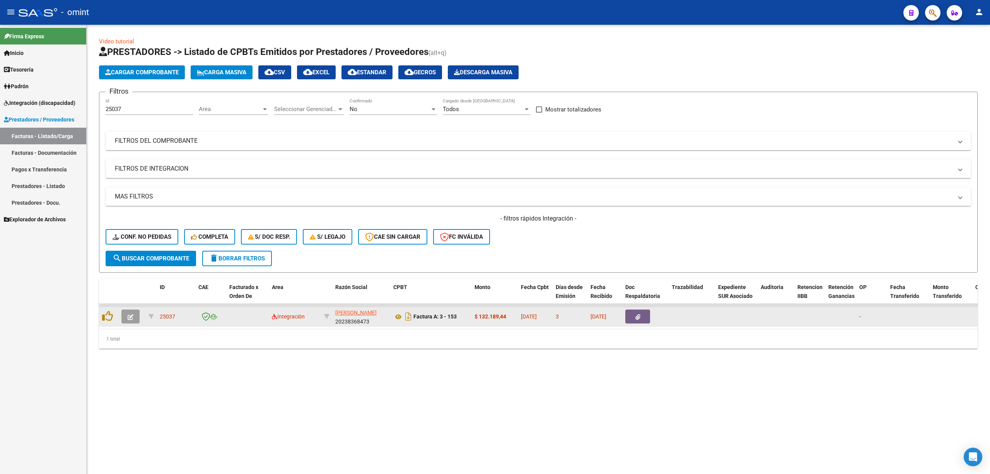
click at [132, 314] on icon "button" at bounding box center [131, 317] width 6 height 6
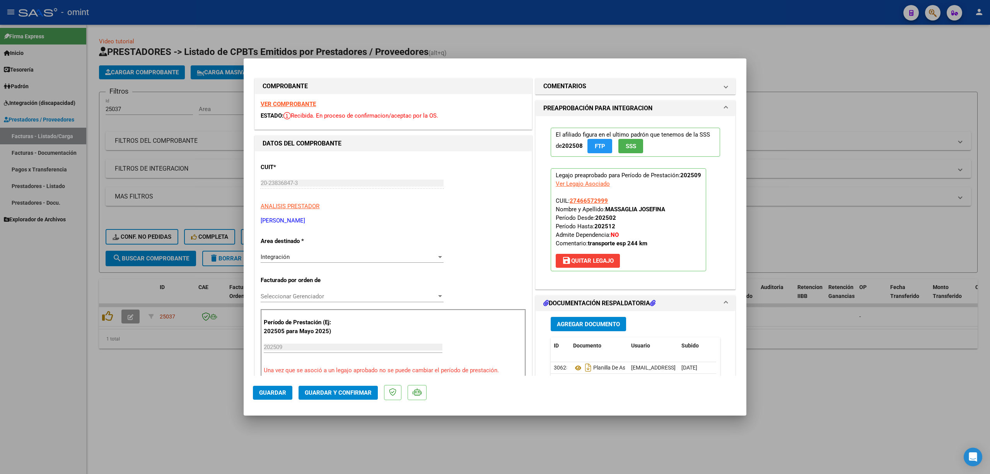
click at [302, 103] on strong "VER COMPROBANTE" at bounding box center [288, 104] width 55 height 7
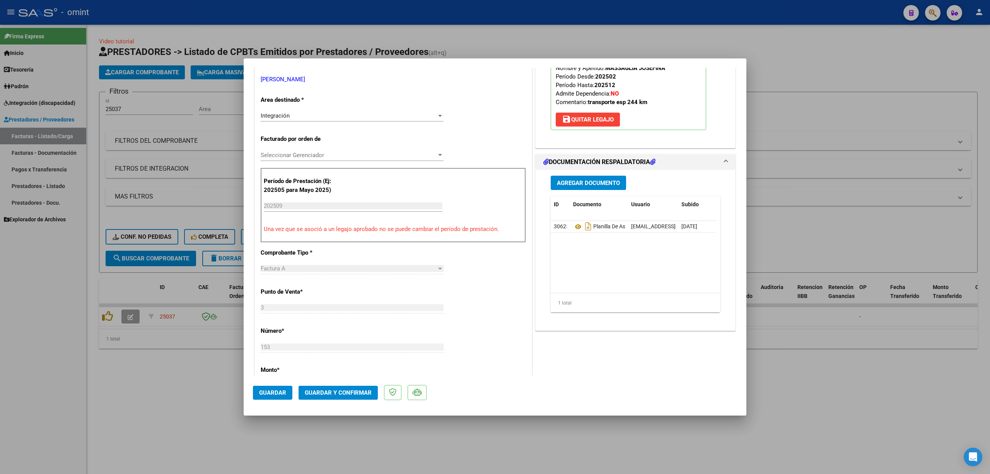
scroll to position [103, 0]
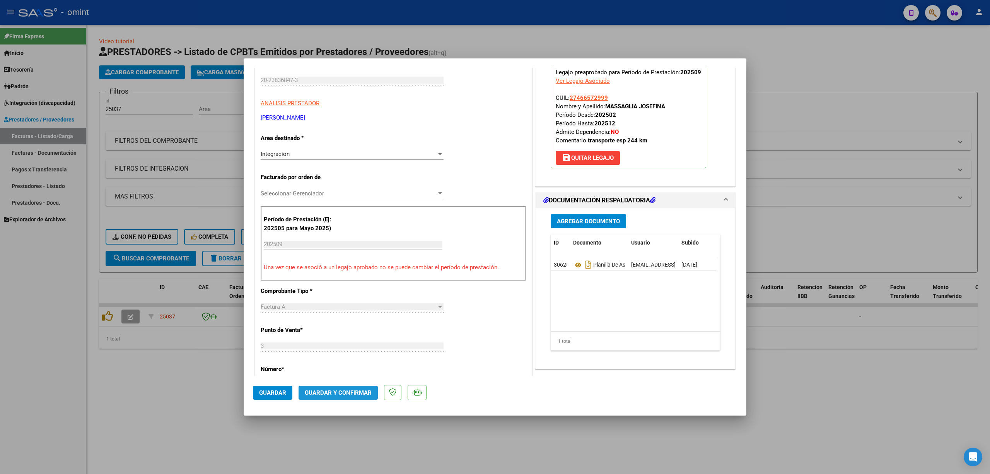
click at [358, 395] on span "Guardar y Confirmar" at bounding box center [338, 392] width 67 height 7
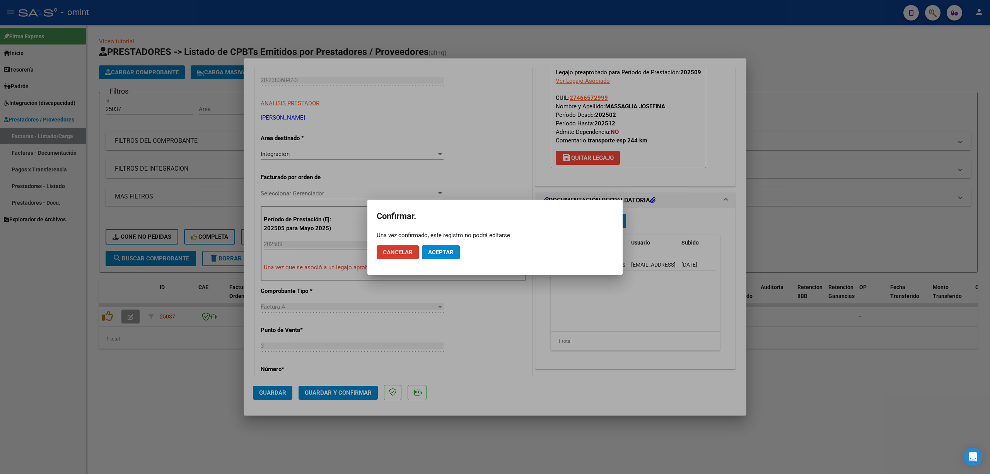
click at [441, 258] on button "Aceptar" at bounding box center [441, 252] width 38 height 14
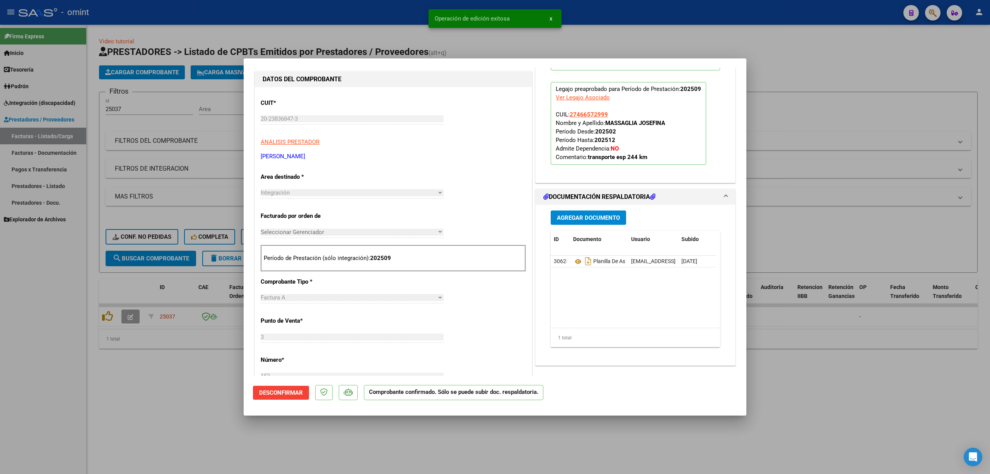
scroll to position [0, 0]
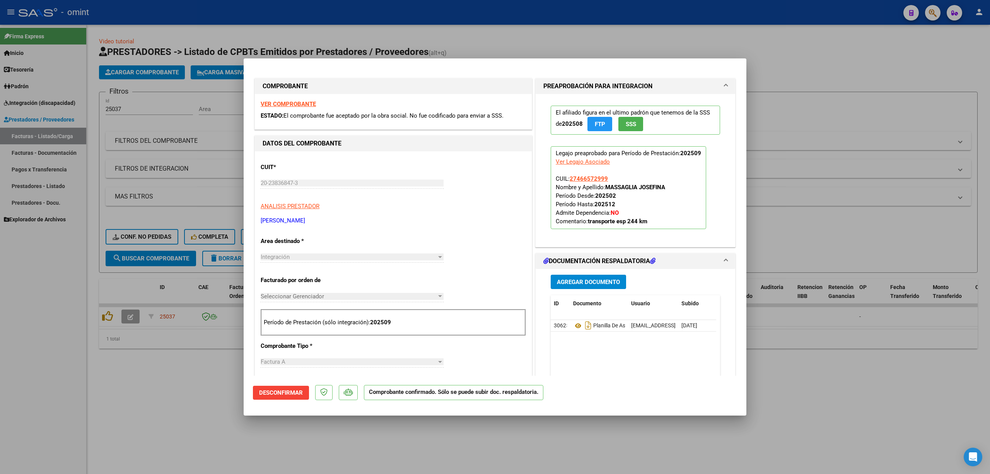
click at [178, 138] on div at bounding box center [495, 237] width 990 height 474
type input "$ 0,00"
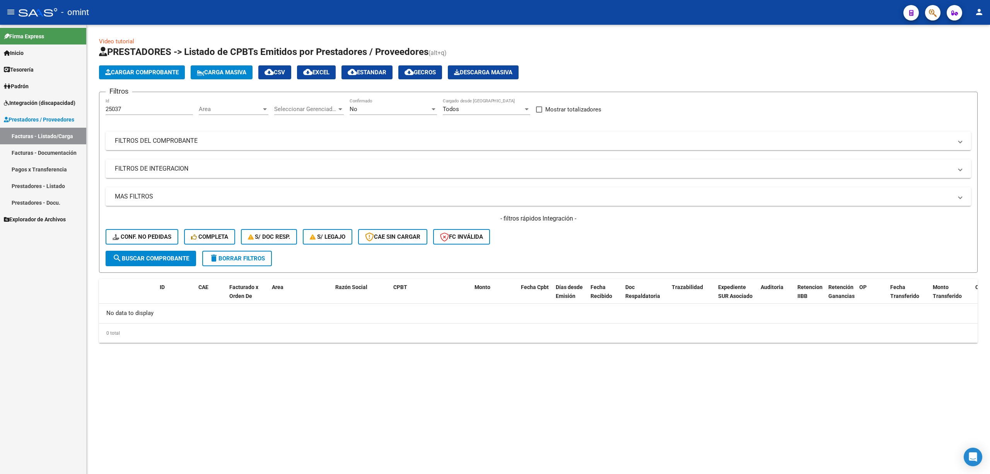
click at [138, 225] on div "- filtros rápidos Integración - Conf. no pedidas Completa S/ Doc Resp. S/ legaj…" at bounding box center [539, 232] width 866 height 36
click at [138, 239] on span "Conf. no pedidas" at bounding box center [142, 236] width 59 height 7
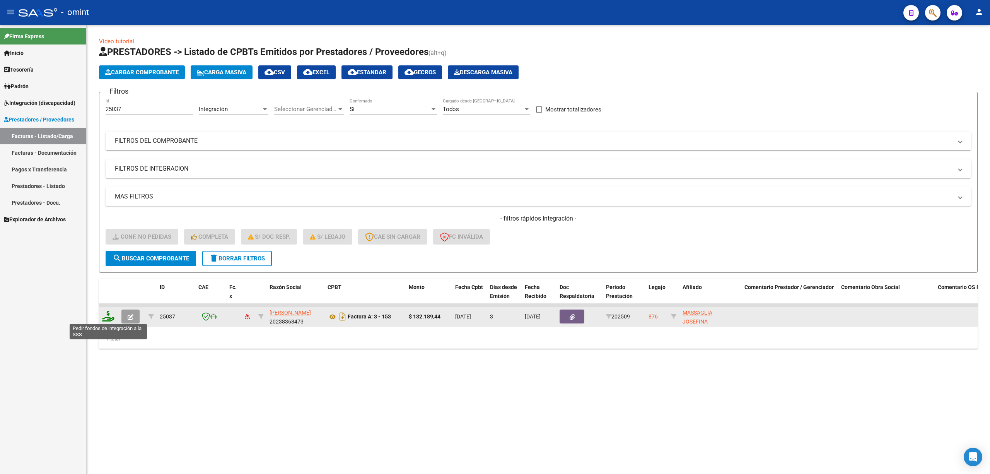
click at [104, 320] on icon at bounding box center [108, 316] width 12 height 11
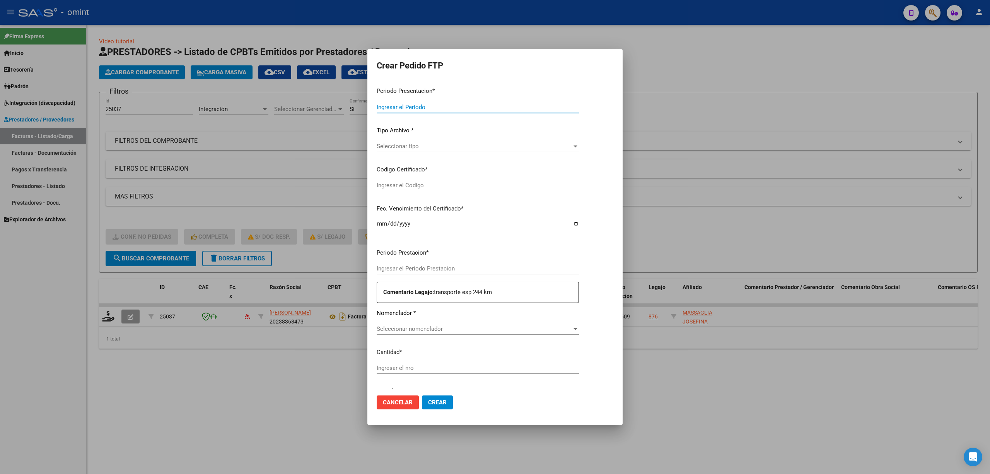
type input "202509"
type input "$ 132.189,44"
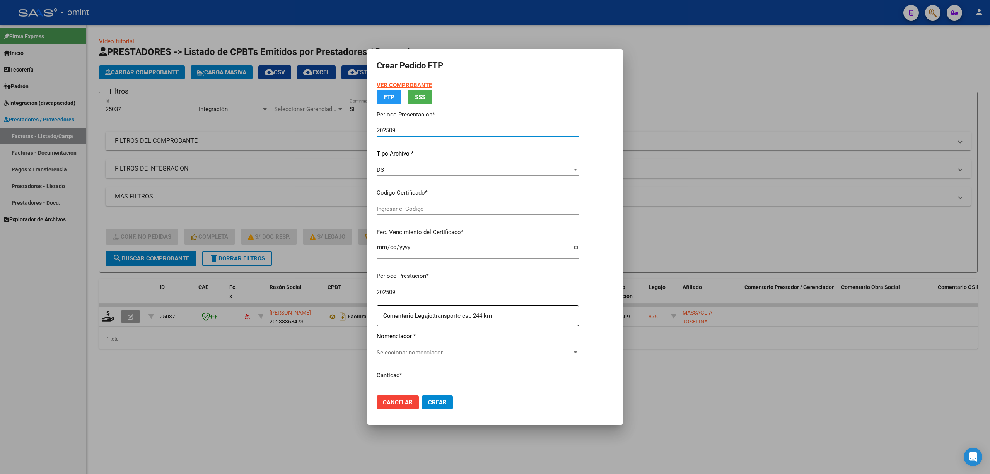
type input "2694859819"
type input "[DATE]"
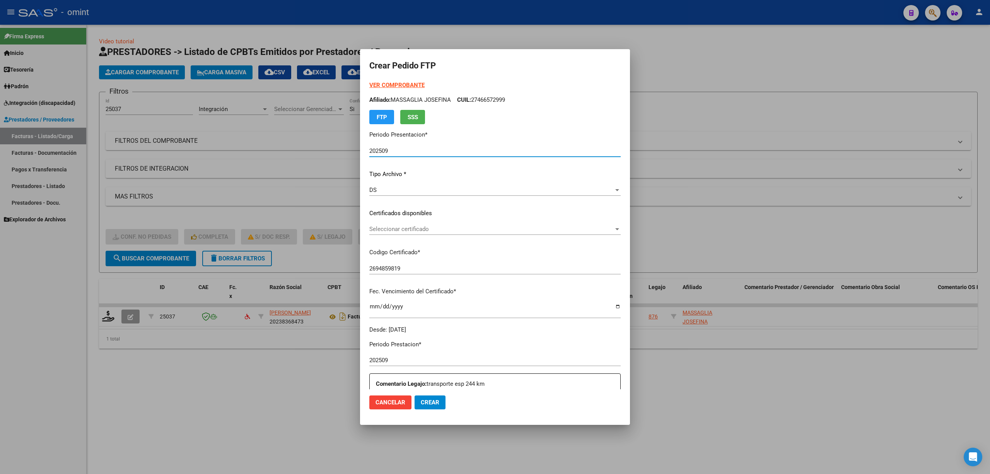
click at [402, 232] on span "Seleccionar certificado" at bounding box center [491, 229] width 244 height 7
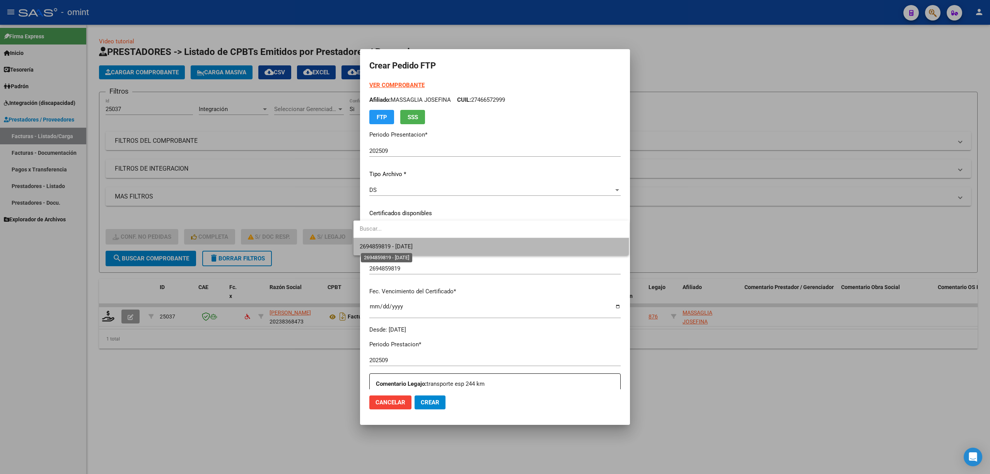
click at [398, 246] on span "2694859819 - [DATE]" at bounding box center [386, 246] width 53 height 7
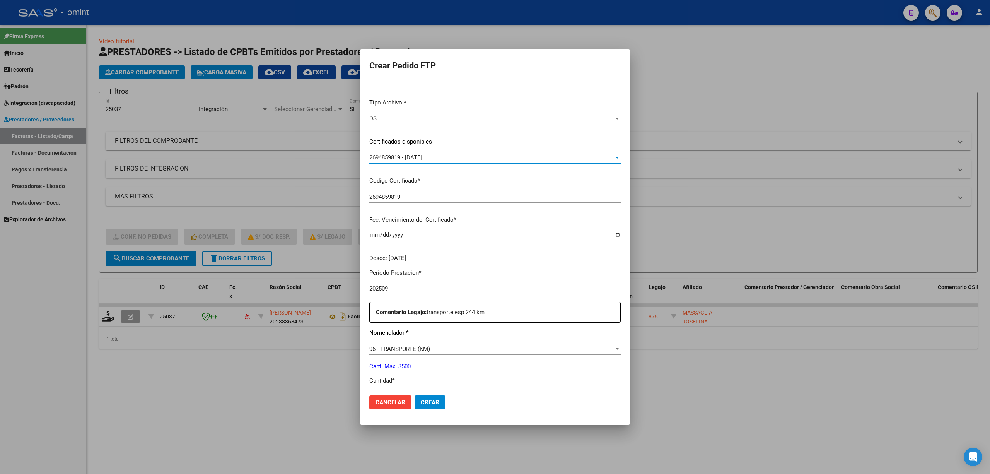
scroll to position [155, 0]
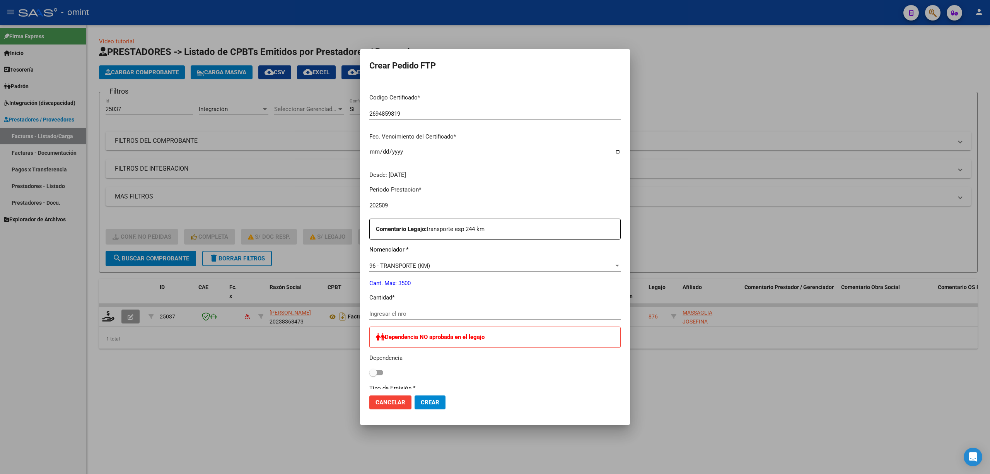
drag, startPoint x: 989, startPoint y: 261, endPoint x: 977, endPoint y: 137, distance: 124.4
click at [977, 137] on div at bounding box center [495, 237] width 990 height 474
